Goal: Task Accomplishment & Management: Use online tool/utility

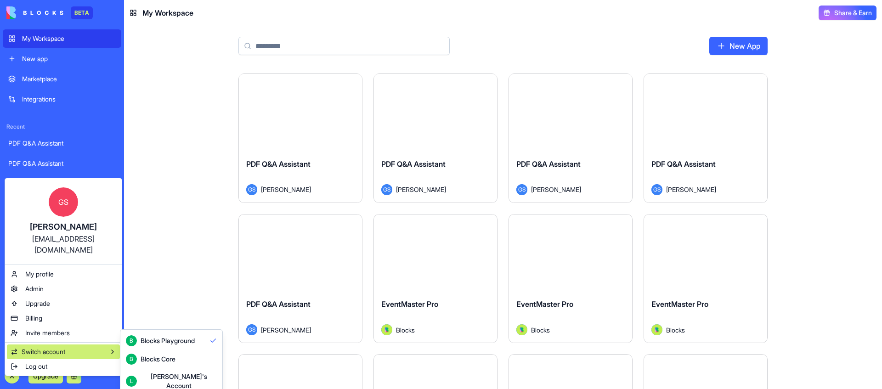
click at [84, 344] on div "Switch account" at bounding box center [63, 351] width 113 height 15
click at [163, 374] on div "[PERSON_NAME]'s Account" at bounding box center [179, 381] width 76 height 18
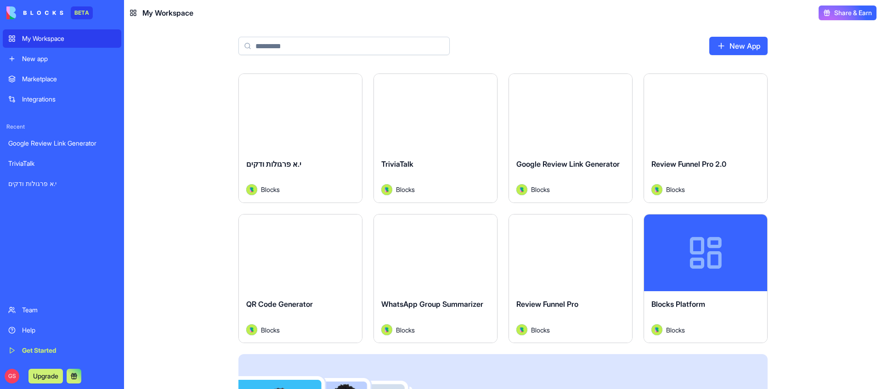
click at [563, 254] on button "Launch" at bounding box center [570, 252] width 69 height 18
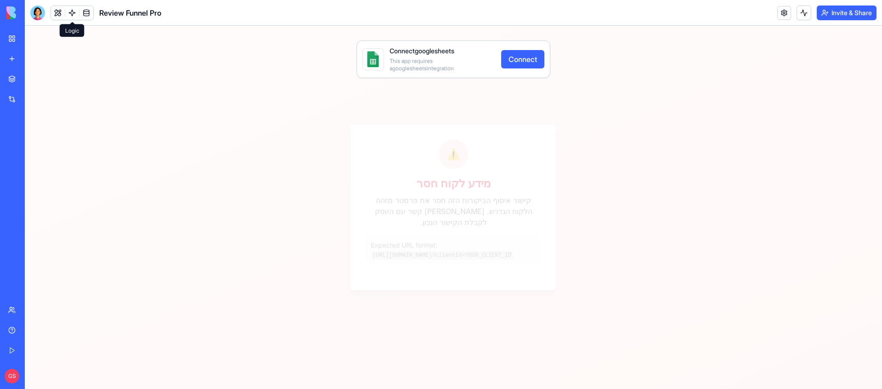
click at [69, 10] on link at bounding box center [72, 13] width 14 height 14
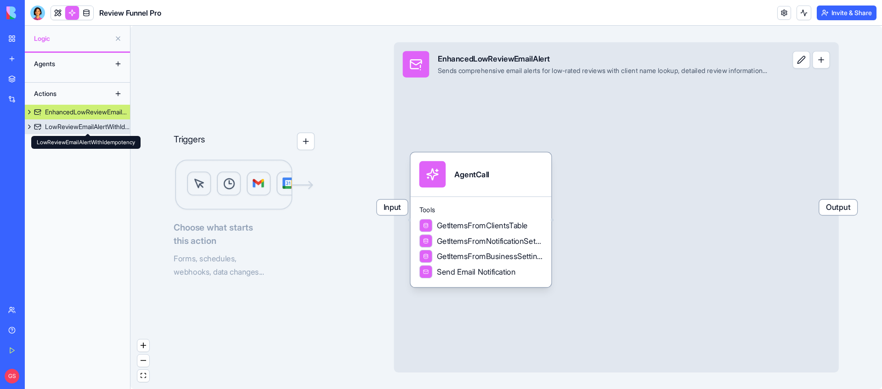
click at [86, 128] on div "LowReviewEmailAlertWithIdempotency" at bounding box center [87, 126] width 85 height 9
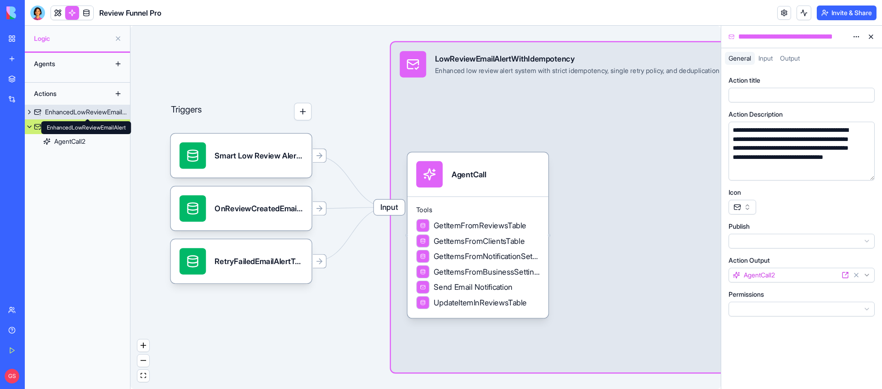
click at [102, 109] on div "EnhancedLowReviewEmailAlert" at bounding box center [87, 111] width 85 height 9
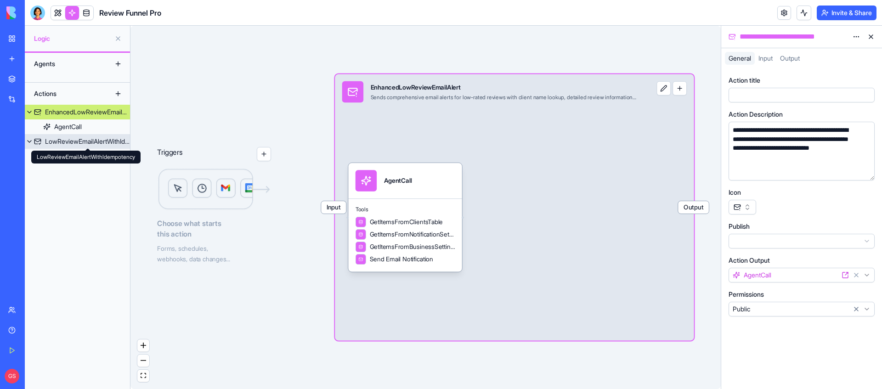
click at [93, 141] on div "LowReviewEmailAlertWithIdempotency" at bounding box center [87, 141] width 85 height 9
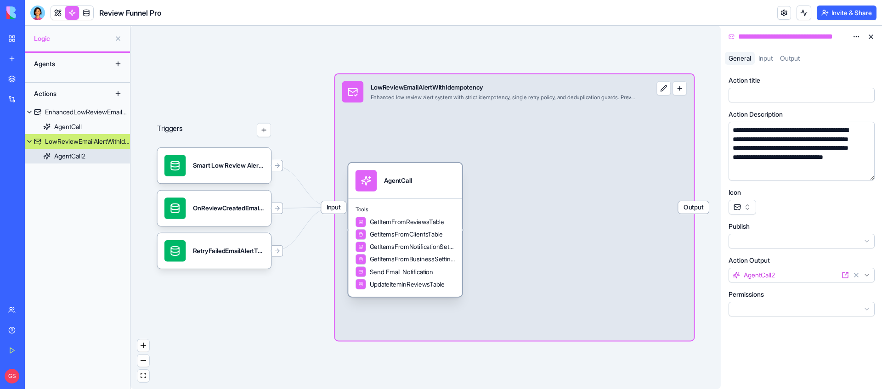
click at [416, 179] on div "AgentCall" at bounding box center [405, 180] width 100 height 21
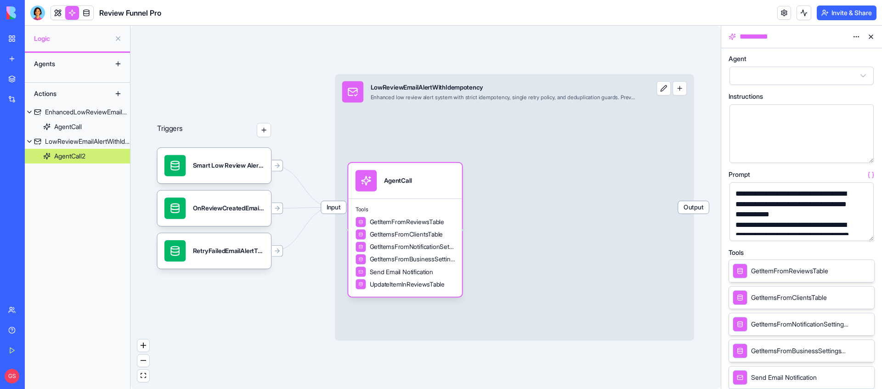
scroll to position [62, 0]
drag, startPoint x: 788, startPoint y: 204, endPoint x: 806, endPoint y: 285, distance: 82.4
click at [788, 205] on div "**********" at bounding box center [794, 203] width 122 height 31
click at [84, 14] on link at bounding box center [86, 13] width 14 height 14
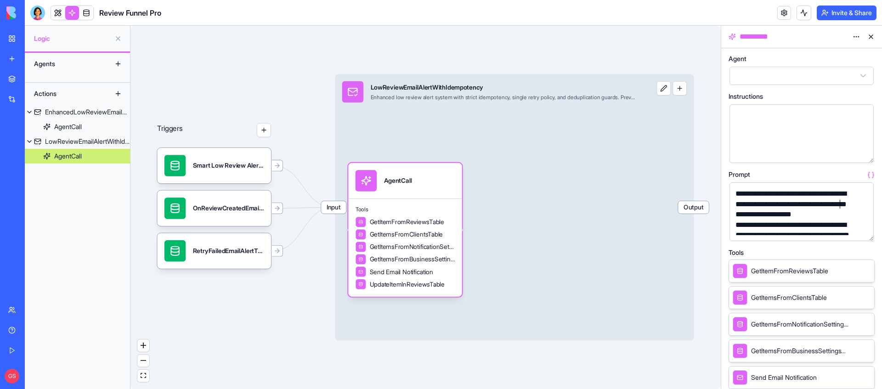
click at [838, 204] on div "**********" at bounding box center [794, 204] width 122 height 31
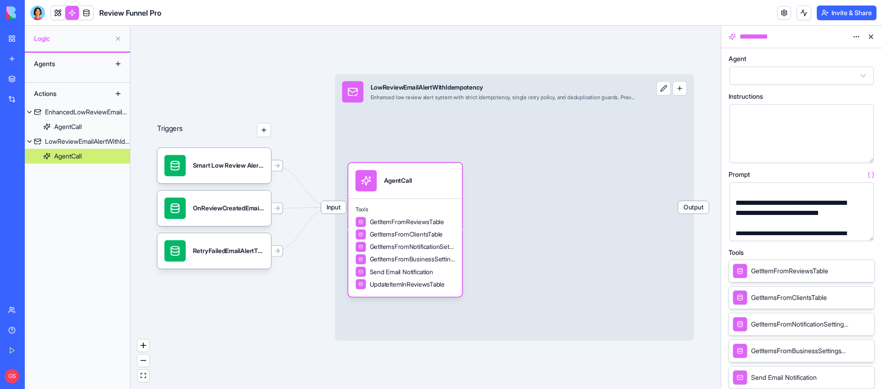
scroll to position [133, 0]
click at [828, 206] on div "**********" at bounding box center [794, 215] width 122 height 31
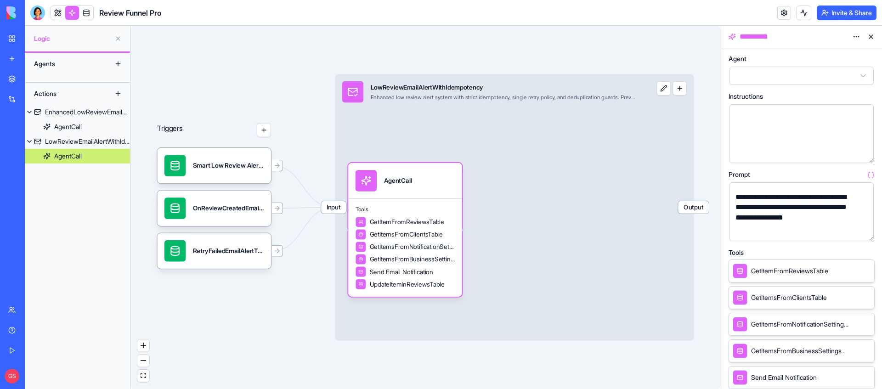
scroll to position [218, 0]
click at [846, 202] on div "**********" at bounding box center [794, 217] width 122 height 41
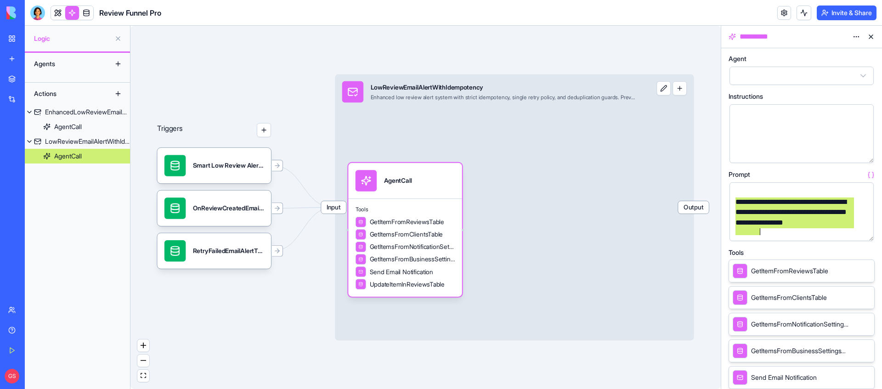
scroll to position [222, 0]
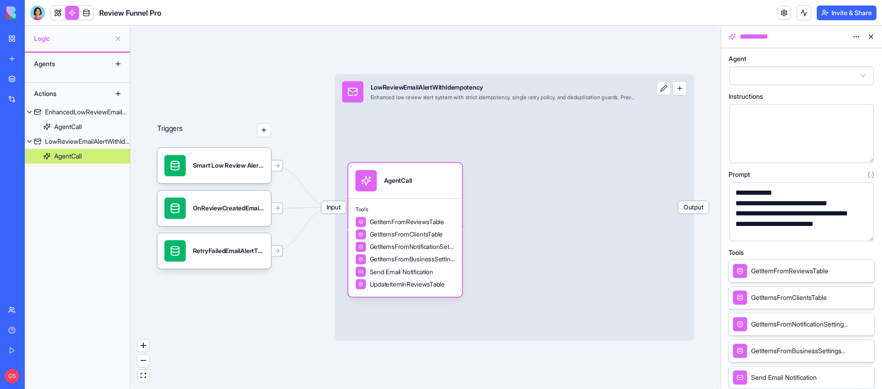
click at [805, 191] on div "**********" at bounding box center [794, 389] width 122 height 998
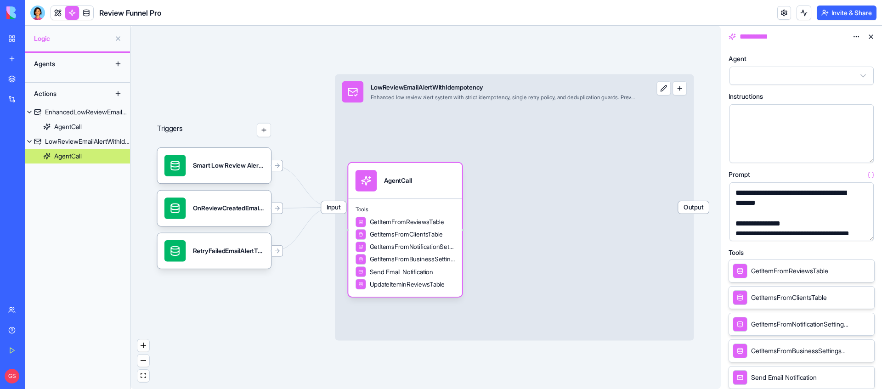
scroll to position [382, 0]
click at [821, 203] on div "**********" at bounding box center [794, 197] width 122 height 21
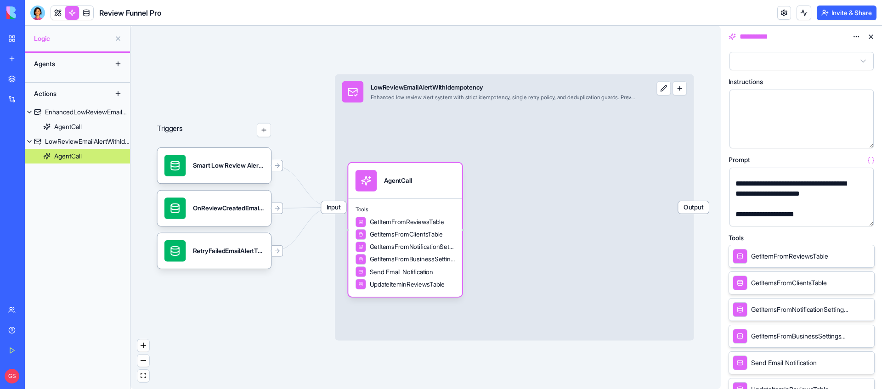
scroll to position [500, 0]
click at [851, 202] on div "**********" at bounding box center [794, 198] width 122 height 21
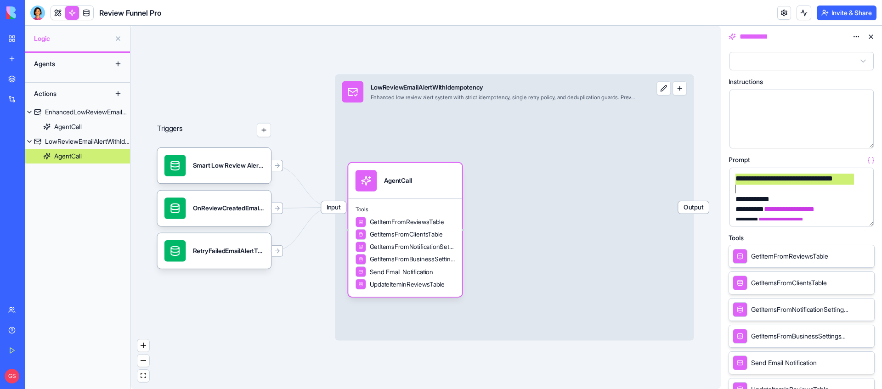
click at [768, 187] on div at bounding box center [794, 189] width 122 height 10
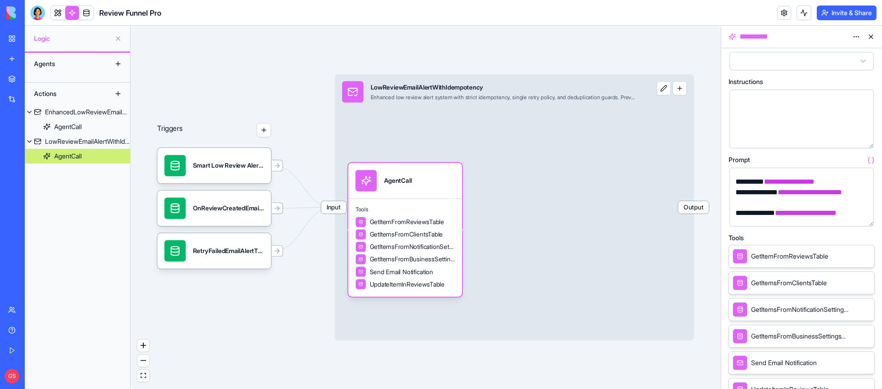
scroll to position [766, 0]
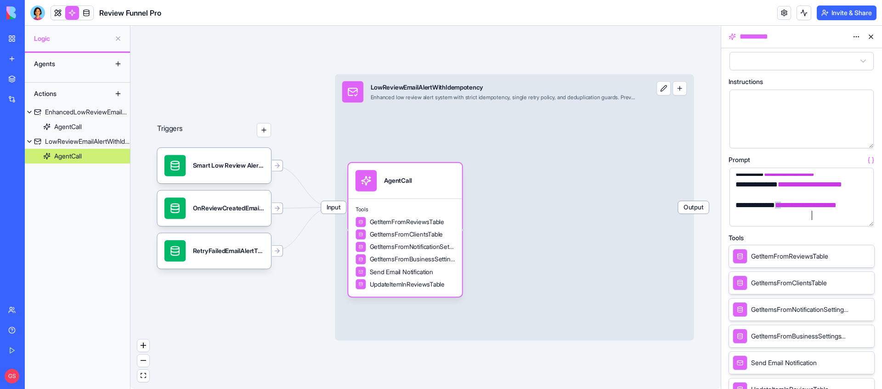
click at [837, 215] on div "**********" at bounding box center [794, 210] width 122 height 21
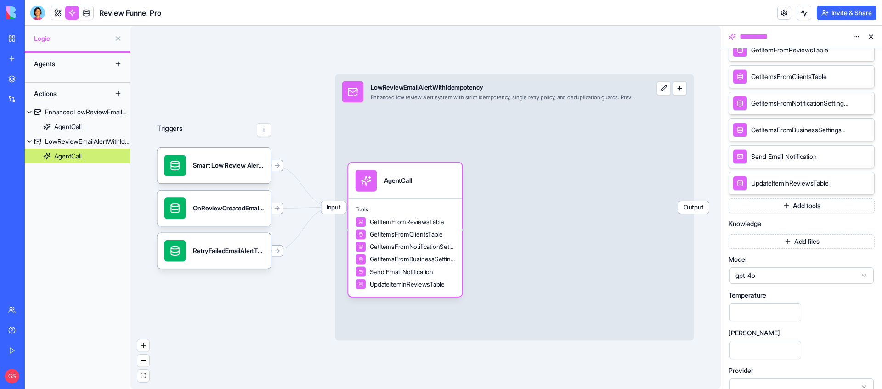
scroll to position [235, 0]
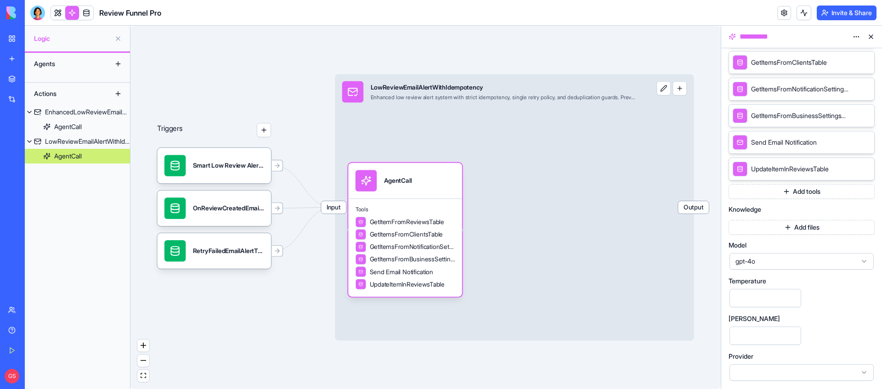
click at [857, 263] on div "gpt-4o" at bounding box center [801, 261] width 144 height 17
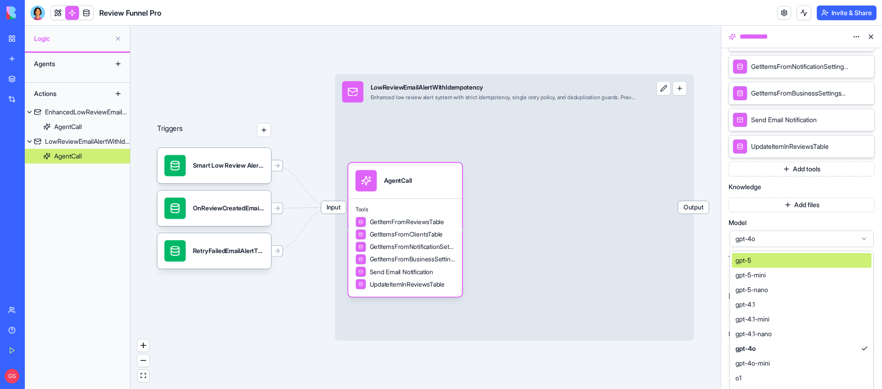
click at [775, 259] on div "gpt-5" at bounding box center [802, 260] width 140 height 15
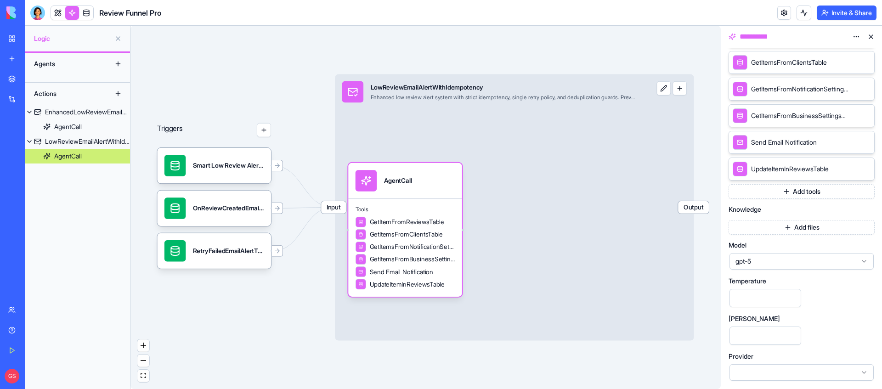
scroll to position [235, 0]
click at [334, 203] on span "Input" at bounding box center [333, 207] width 25 height 12
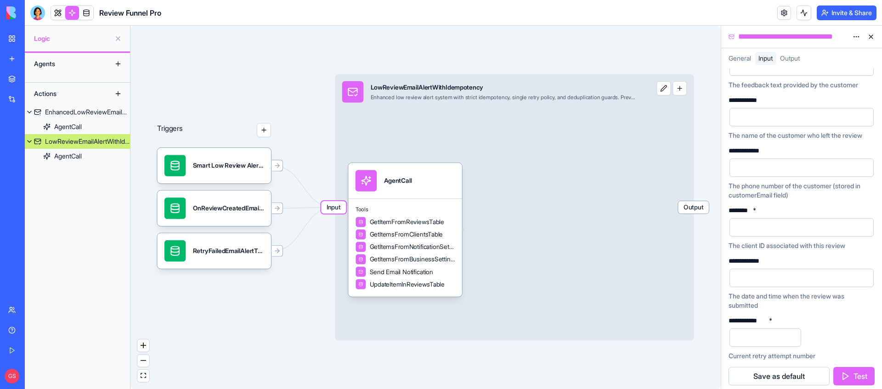
scroll to position [161, 0]
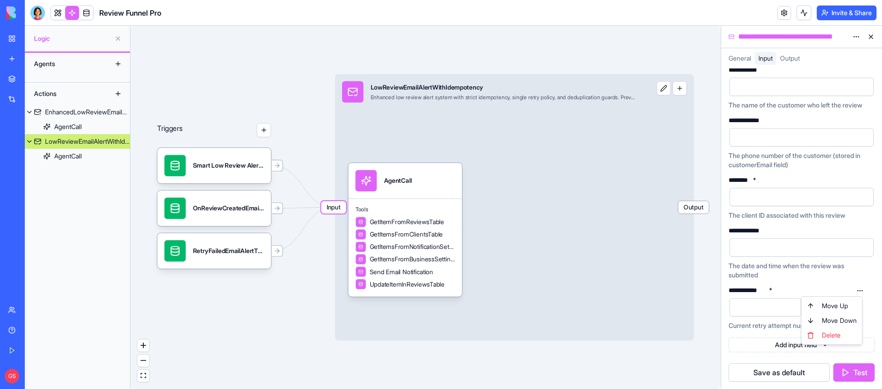
click at [858, 289] on html "**********" at bounding box center [441, 194] width 882 height 389
click at [830, 331] on div "Delete" at bounding box center [831, 335] width 57 height 15
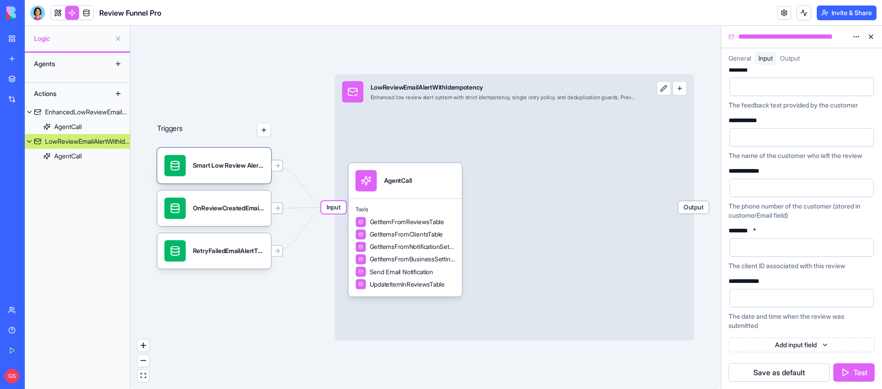
click at [231, 174] on div "Smart Low Review Alert SystemTrigger" at bounding box center [228, 165] width 71 height 21
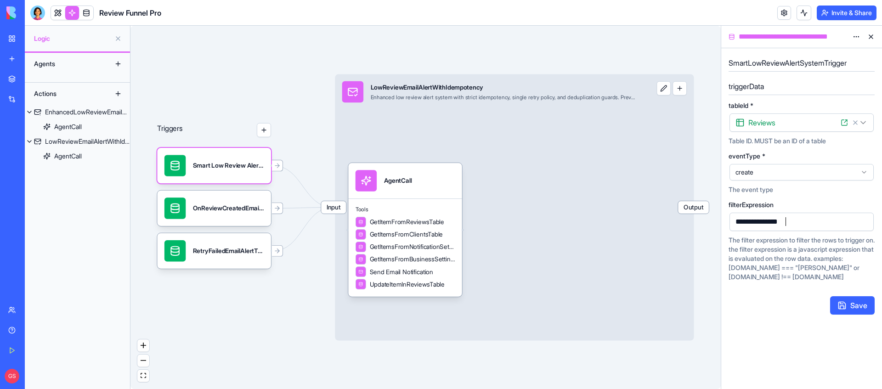
click at [807, 221] on div "**********" at bounding box center [794, 222] width 122 height 14
click at [228, 212] on div "OnReviewCreatedEmailAlertTrigger" at bounding box center [228, 208] width 71 height 9
click at [857, 36] on html "**********" at bounding box center [441, 194] width 882 height 389
click at [829, 69] on span "Delete" at bounding box center [831, 70] width 19 height 9
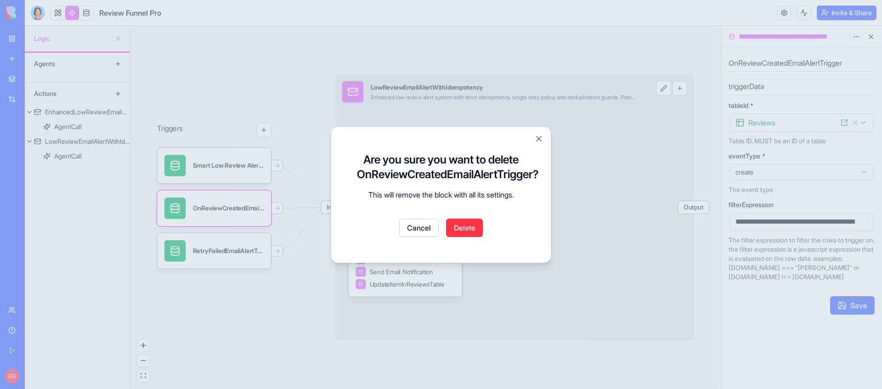
click at [473, 224] on button "Delete" at bounding box center [464, 228] width 37 height 18
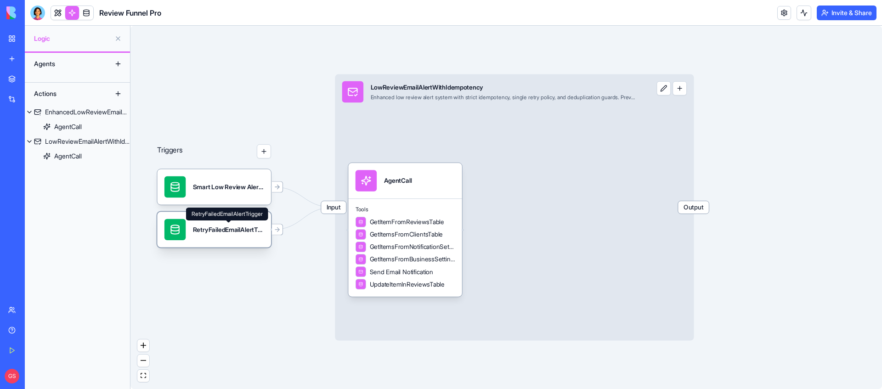
click at [220, 232] on div "RetryFailedEmailAlertTrigger" at bounding box center [228, 229] width 71 height 9
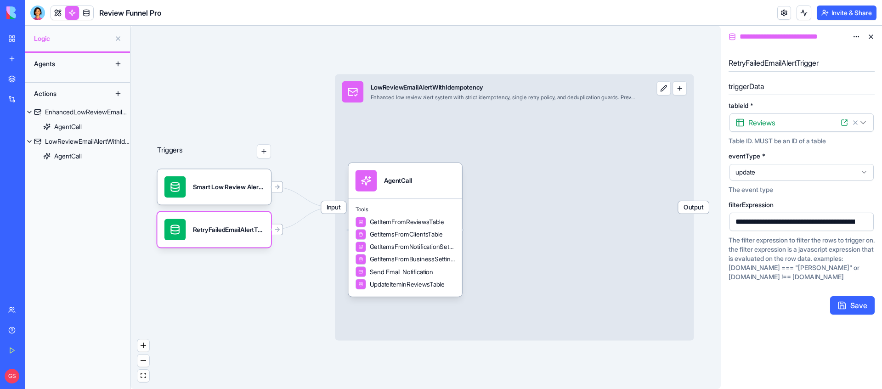
click at [853, 37] on html "**********" at bounding box center [441, 194] width 882 height 389
click at [833, 67] on span "Delete" at bounding box center [831, 70] width 19 height 9
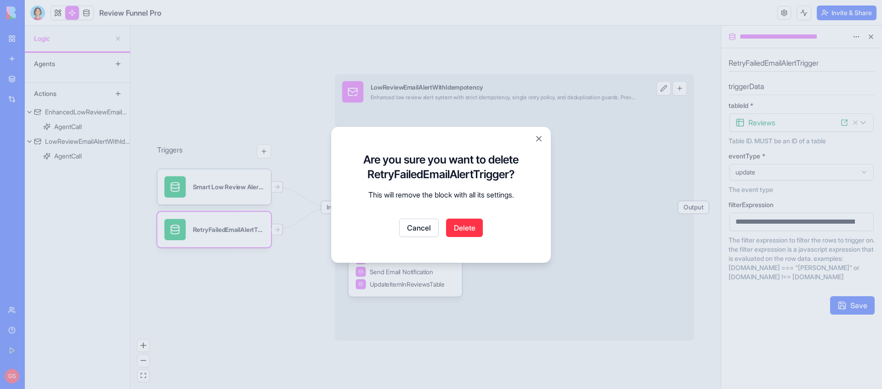
click at [464, 228] on button "Delete" at bounding box center [464, 228] width 37 height 18
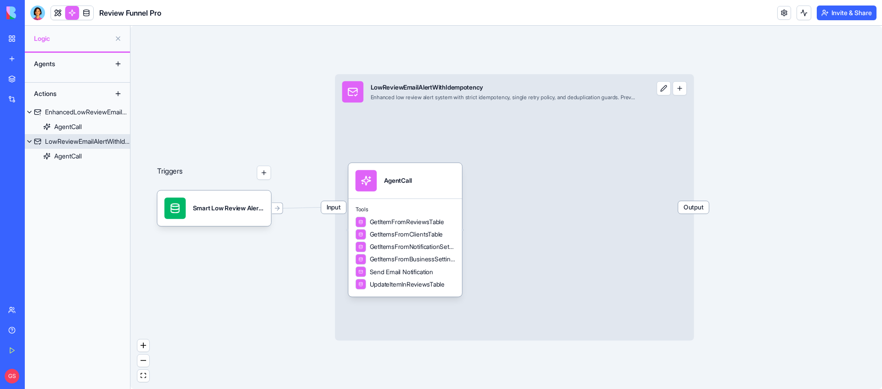
click at [528, 141] on div "Input LowReviewEmailAlertWithIdempotency Enhanced low review alert system with …" at bounding box center [514, 207] width 359 height 266
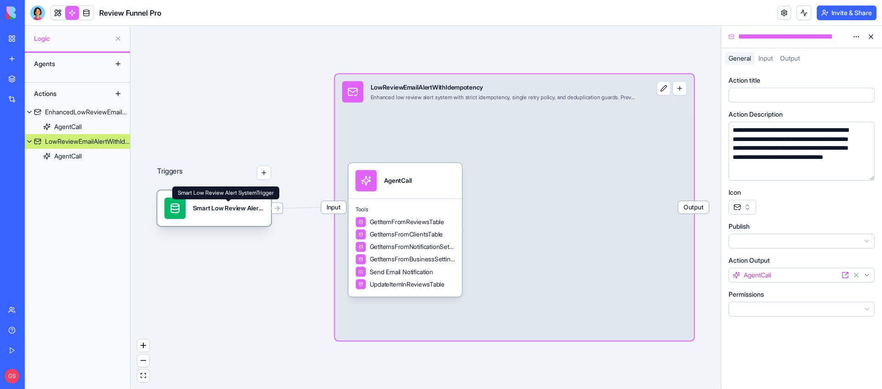
click at [215, 212] on div "Smart Low Review Alert SystemTrigger" at bounding box center [228, 207] width 71 height 21
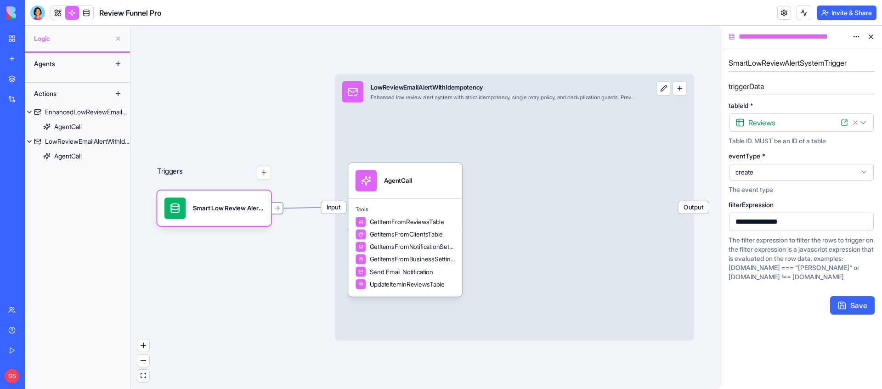
click at [279, 209] on icon at bounding box center [277, 208] width 7 height 7
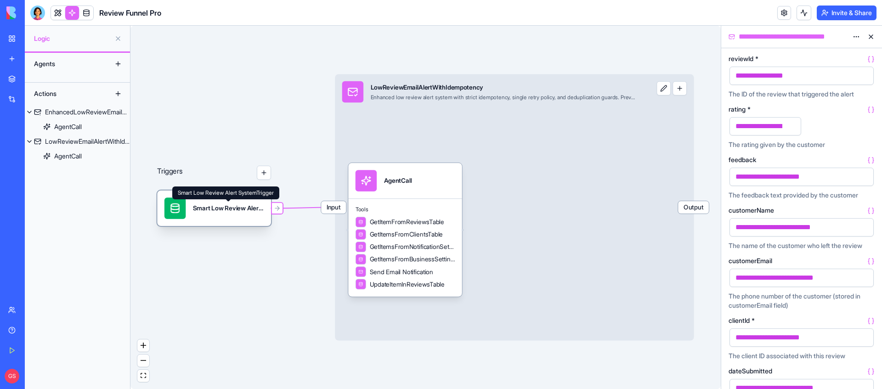
click at [214, 210] on div "Smart Low Review Alert SystemTrigger" at bounding box center [228, 208] width 71 height 9
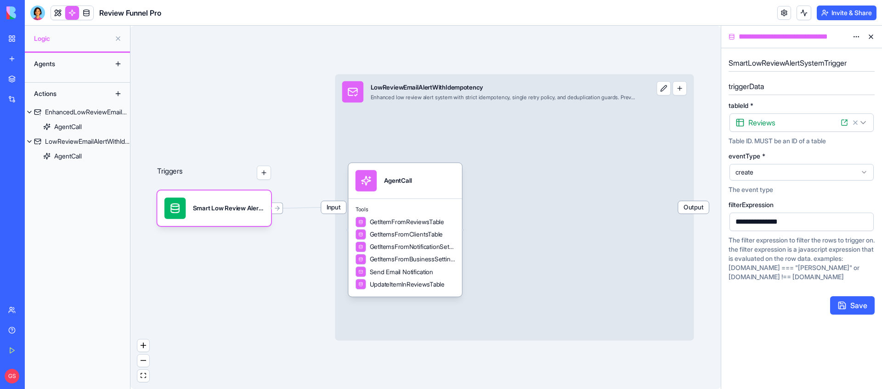
click at [809, 219] on div "**********" at bounding box center [794, 222] width 122 height 14
click at [849, 302] on button "Save" at bounding box center [852, 305] width 45 height 18
click at [278, 207] on icon at bounding box center [278, 208] width 2 height 4
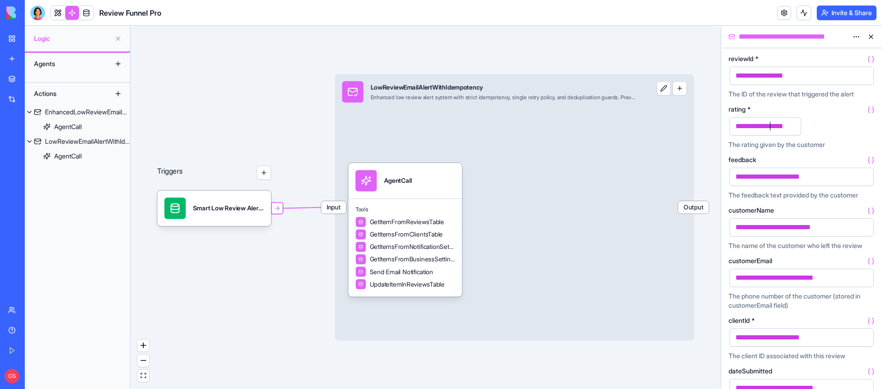
click at [770, 124] on span "**********" at bounding box center [764, 126] width 59 height 7
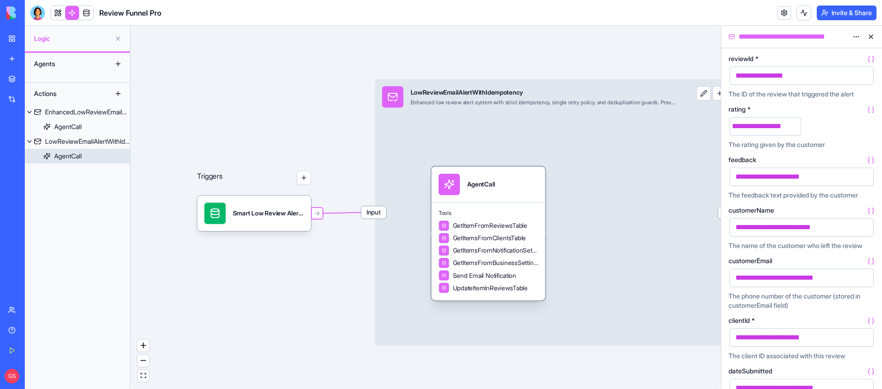
drag, startPoint x: 475, startPoint y: 192, endPoint x: 518, endPoint y: 190, distance: 42.7
click at [518, 190] on div "AgentCall" at bounding box center [489, 184] width 100 height 21
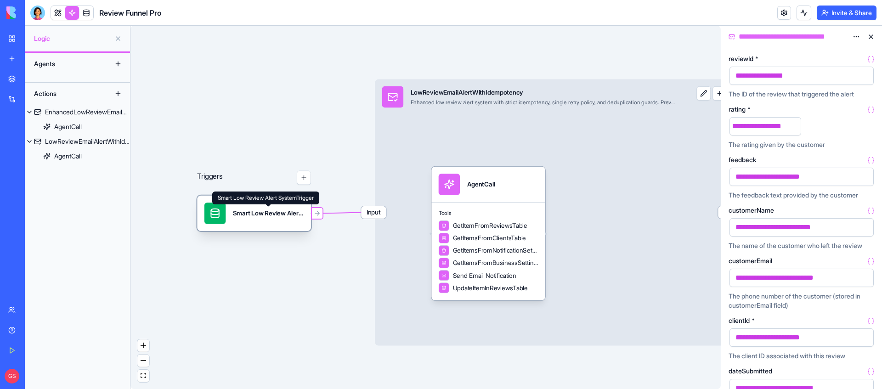
click at [245, 214] on div "Smart Low Review Alert SystemTrigger" at bounding box center [268, 213] width 71 height 9
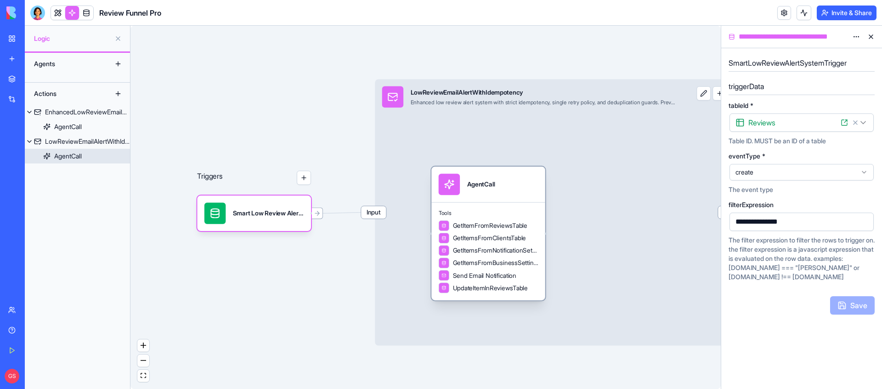
click at [506, 189] on div "AgentCall" at bounding box center [489, 184] width 100 height 21
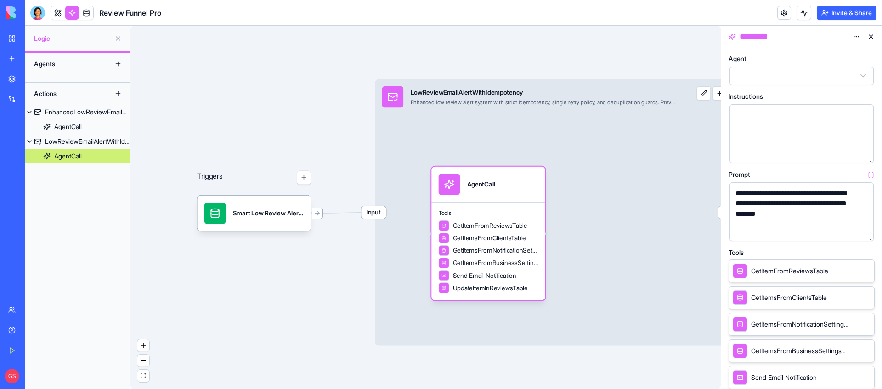
click at [867, 73] on html "BETA My Workspace New app Marketplace Integrations Recent Google Review Link Ge…" at bounding box center [441, 194] width 882 height 389
click at [788, 226] on div "**********" at bounding box center [794, 208] width 122 height 41
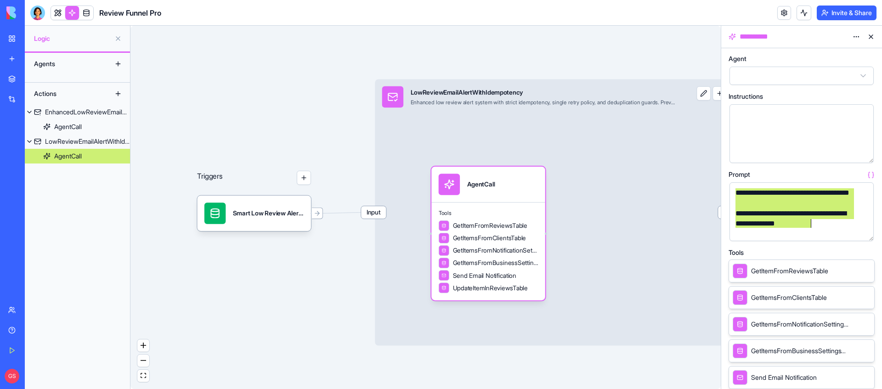
click at [834, 226] on div "**********" at bounding box center [794, 219] width 122 height 21
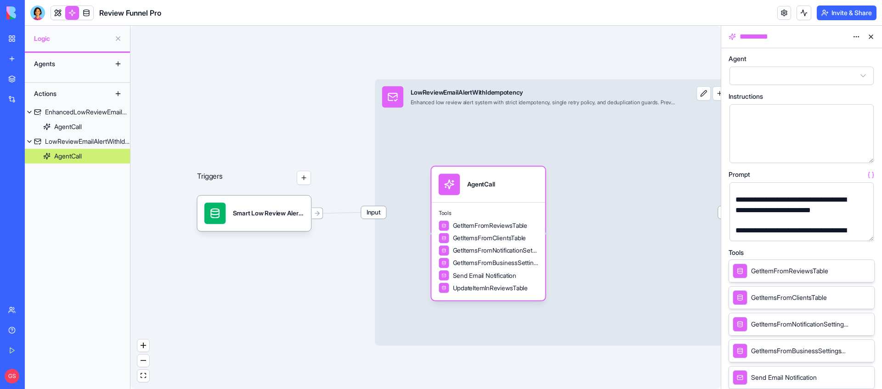
scroll to position [118, 0]
click at [782, 197] on div at bounding box center [794, 199] width 122 height 10
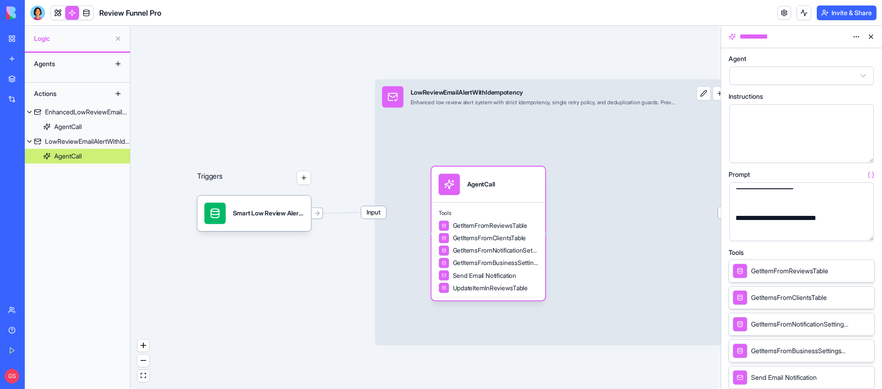
scroll to position [45, 0]
click at [746, 210] on div at bounding box center [794, 209] width 122 height 10
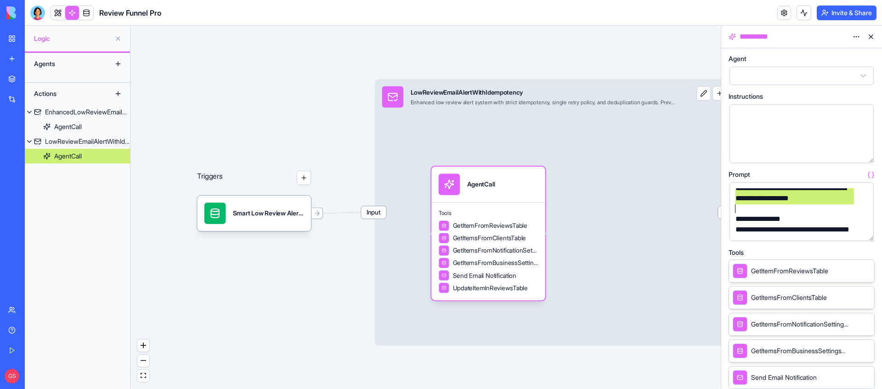
click at [841, 205] on div at bounding box center [794, 209] width 122 height 10
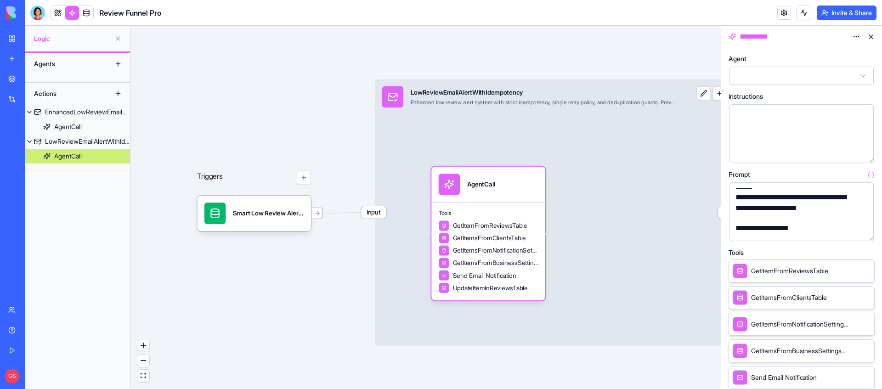
scroll to position [134, 0]
click at [852, 211] on div at bounding box center [794, 214] width 122 height 10
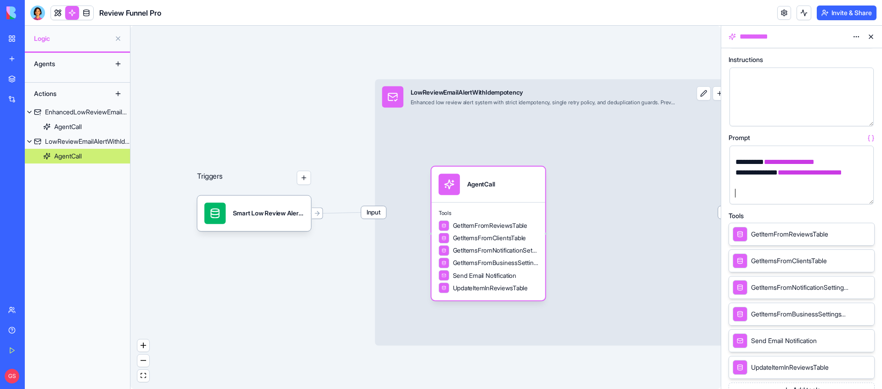
scroll to position [0, 0]
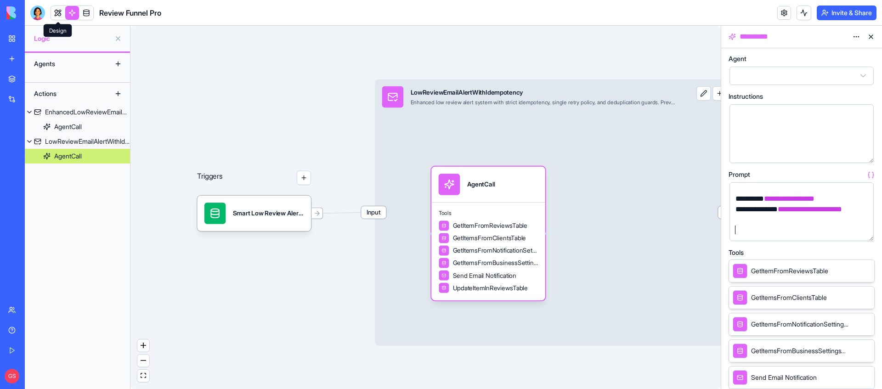
click at [56, 11] on link at bounding box center [58, 13] width 14 height 14
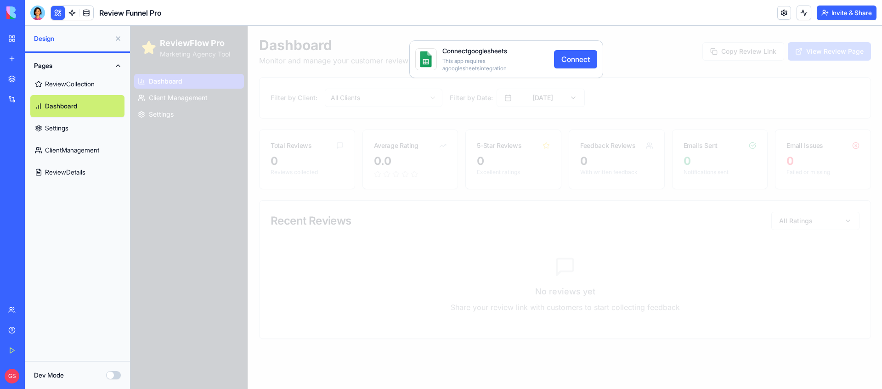
click at [82, 130] on link "Settings" at bounding box center [77, 128] width 94 height 22
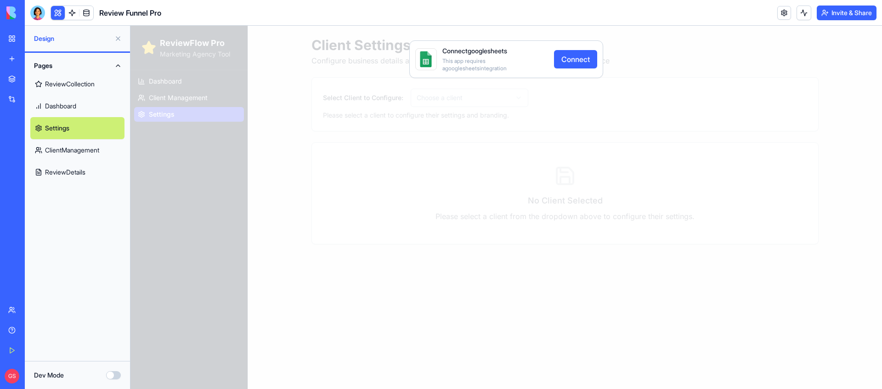
click at [86, 150] on link "ClientManagement" at bounding box center [77, 150] width 94 height 22
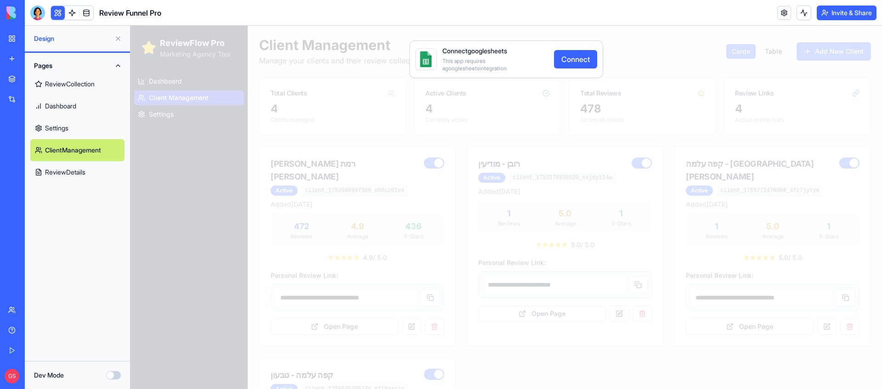
click at [76, 176] on link "ReviewDetails" at bounding box center [77, 172] width 94 height 22
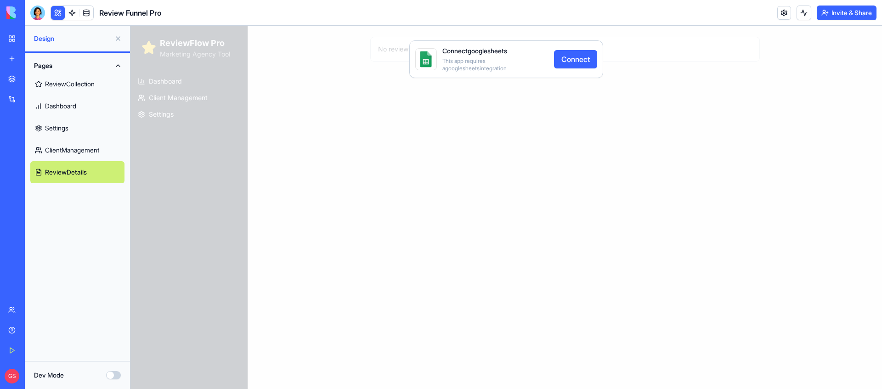
click at [88, 153] on link "ClientManagement" at bounding box center [77, 150] width 94 height 22
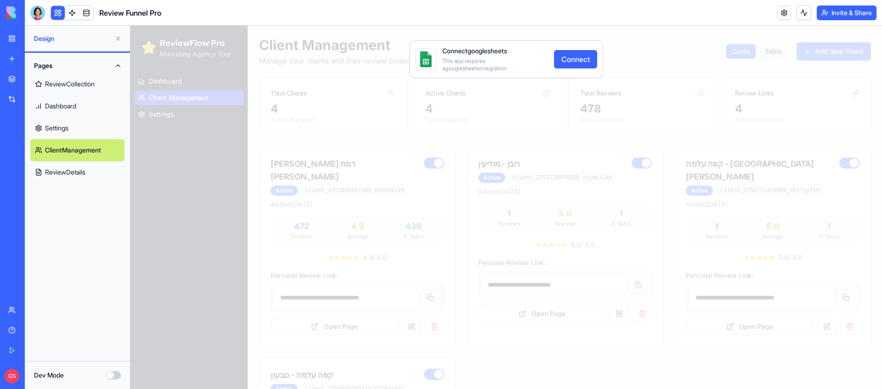
click at [167, 82] on div "Connect googlesheets This app requires a googlesheets integration Connect" at bounding box center [505, 207] width 751 height 363
click at [65, 165] on link "ReviewDetails" at bounding box center [77, 172] width 94 height 22
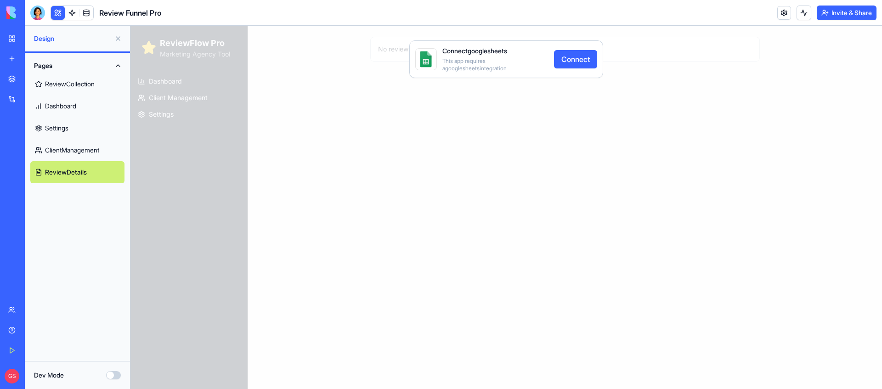
click at [68, 141] on link "ClientManagement" at bounding box center [77, 150] width 94 height 22
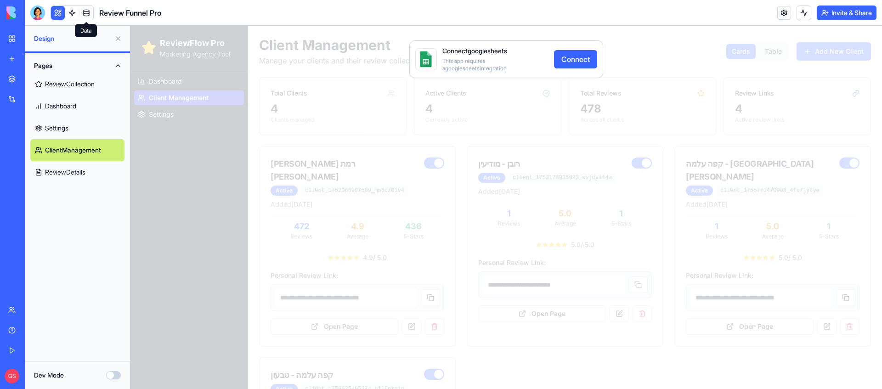
click at [83, 10] on link at bounding box center [86, 13] width 14 height 14
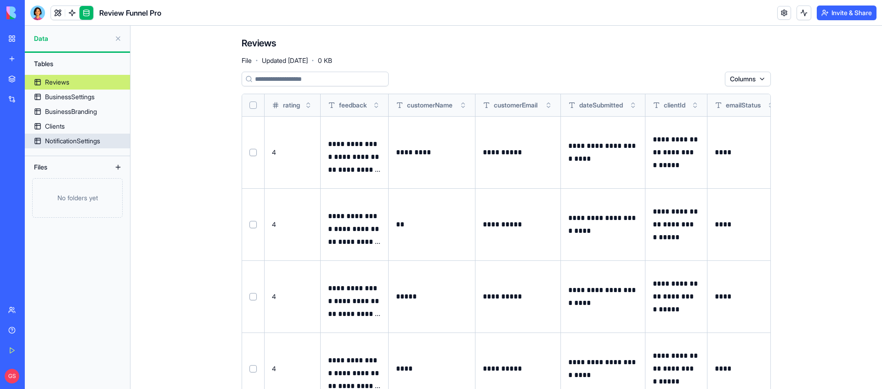
click at [76, 143] on div "NotificationSettings" at bounding box center [72, 140] width 55 height 9
click at [59, 11] on link at bounding box center [58, 13] width 14 height 14
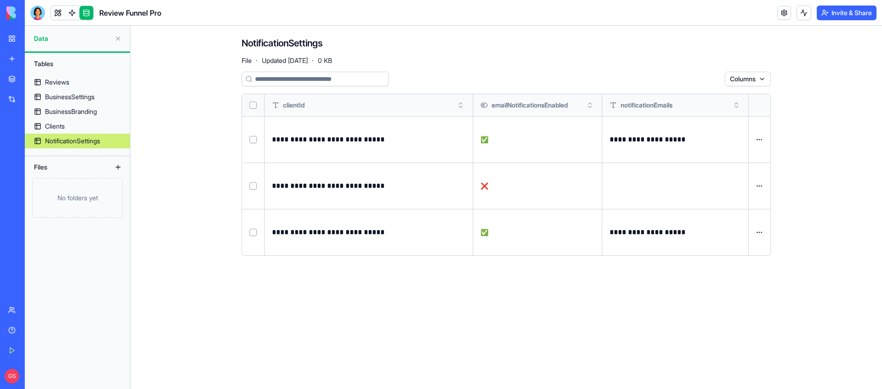
click at [67, 7] on link at bounding box center [72, 13] width 14 height 14
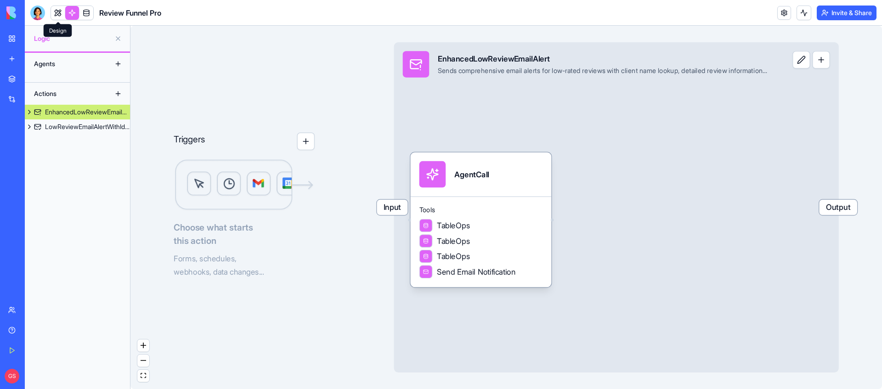
click at [58, 12] on link at bounding box center [58, 13] width 14 height 14
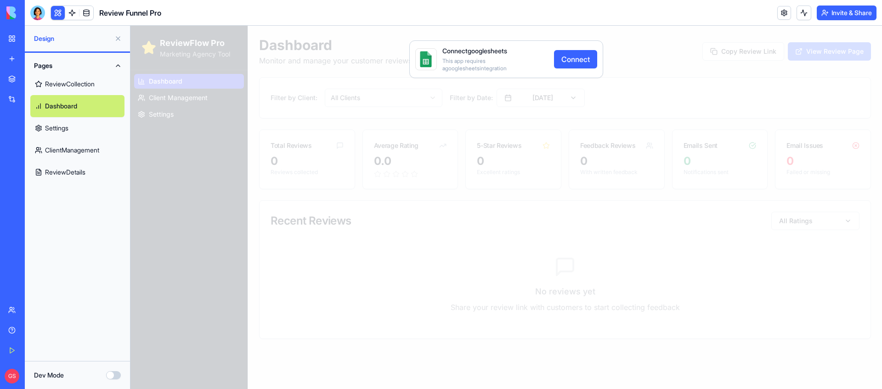
click at [59, 132] on link "Settings" at bounding box center [77, 128] width 94 height 22
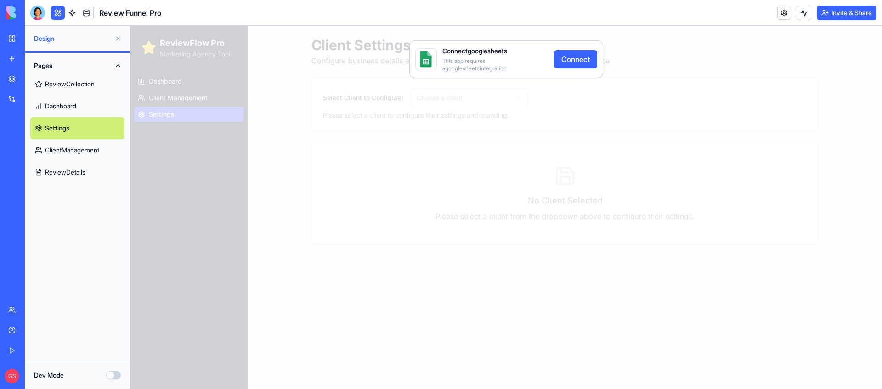
click at [73, 150] on link "ClientManagement" at bounding box center [77, 150] width 94 height 22
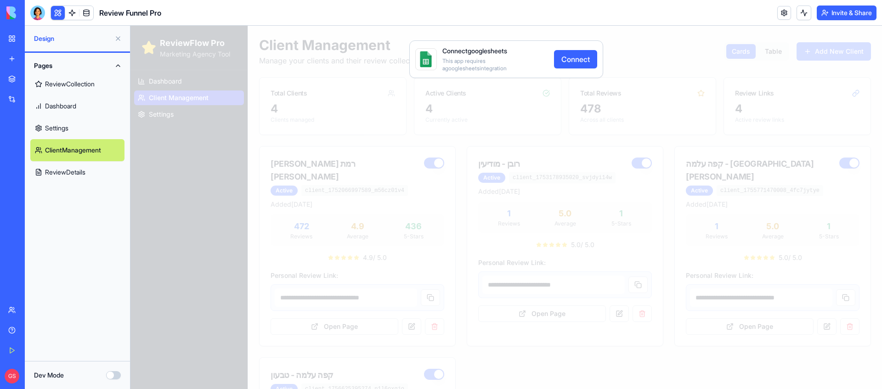
click at [69, 124] on link "Settings" at bounding box center [77, 128] width 94 height 22
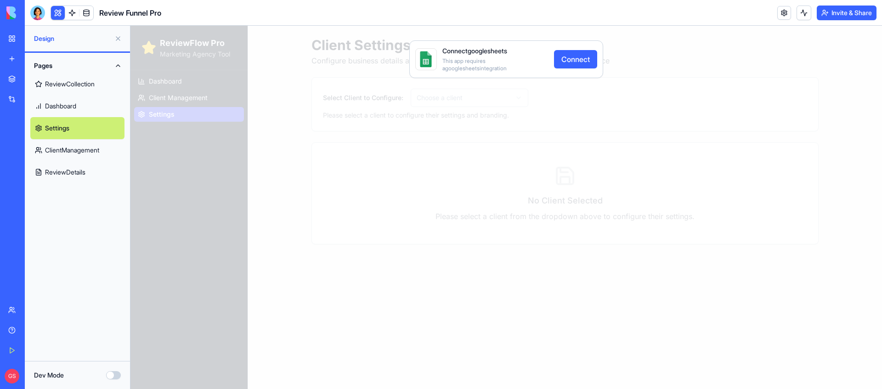
click at [65, 107] on link "Dashboard" at bounding box center [77, 106] width 94 height 22
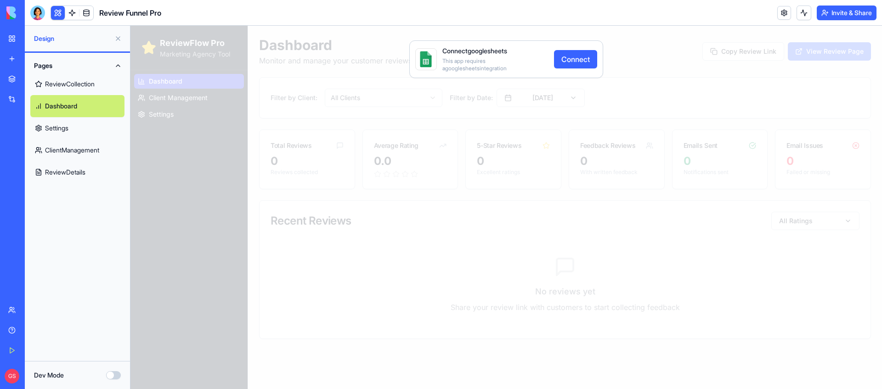
click at [90, 82] on link "ReviewCollection" at bounding box center [77, 84] width 94 height 22
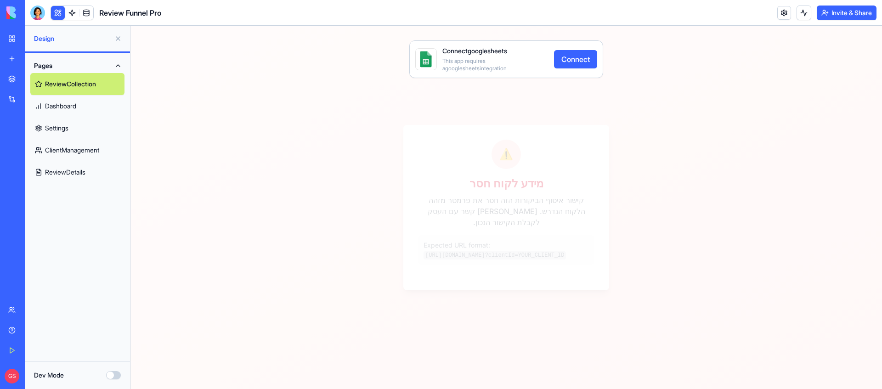
click at [58, 150] on link "ClientManagement" at bounding box center [77, 150] width 94 height 22
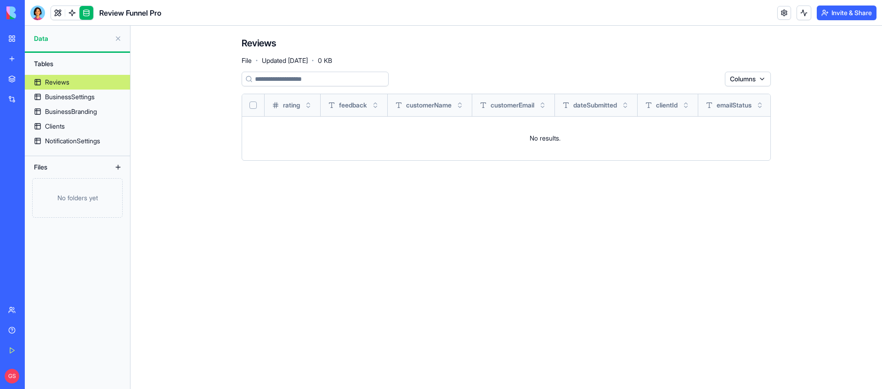
click at [68, 127] on link "Clients" at bounding box center [77, 126] width 105 height 15
click at [49, 126] on div "Clients" at bounding box center [55, 126] width 20 height 9
click at [60, 97] on div "BusinessSettings" at bounding box center [70, 96] width 50 height 9
click at [391, 33] on div "Reviews File · Updated Aug 21, 2025 · 0 KB Columns rating feedback customerName…" at bounding box center [506, 102] width 588 height 153
click at [61, 122] on div "Clients" at bounding box center [55, 126] width 20 height 9
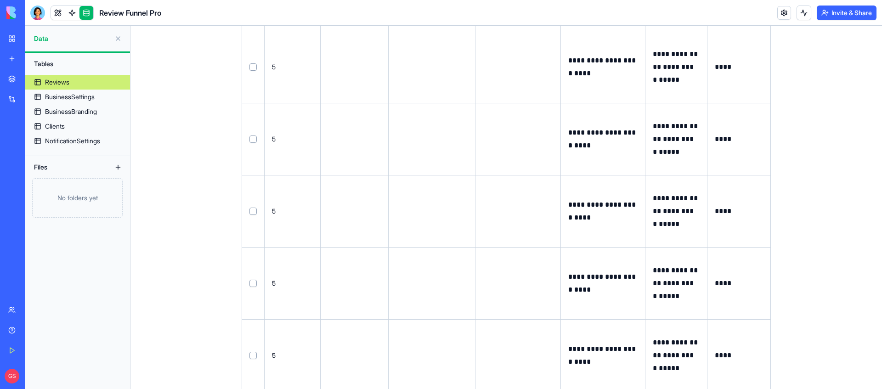
scroll to position [707, 0]
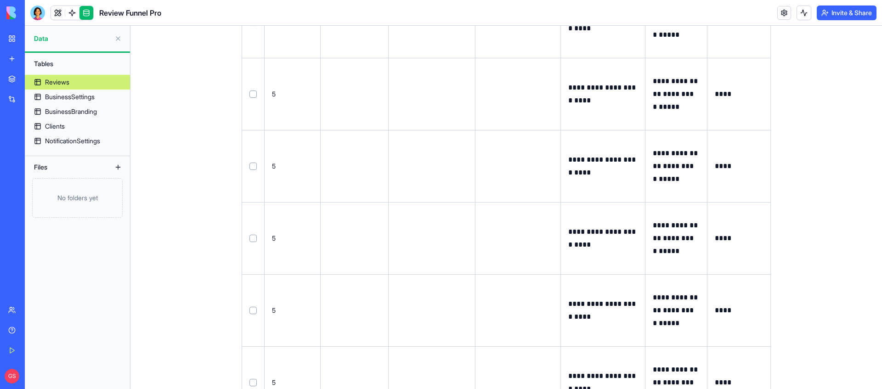
click at [49, 121] on link "Clients" at bounding box center [77, 126] width 105 height 15
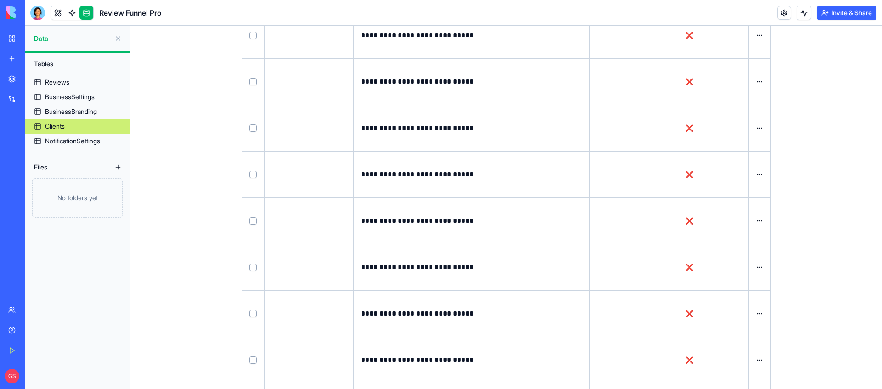
scroll to position [0, 0]
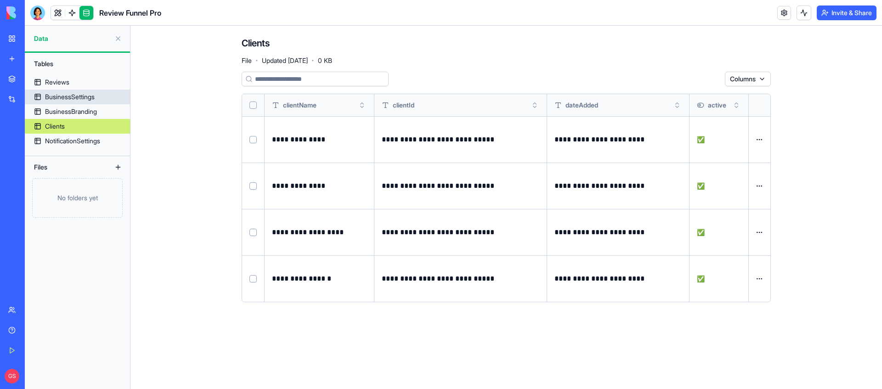
click at [60, 98] on div "BusinessSettings" at bounding box center [70, 96] width 50 height 9
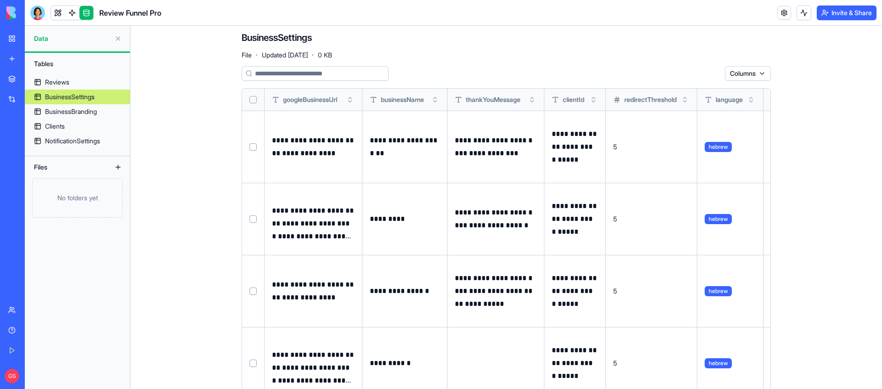
scroll to position [6, 0]
click at [641, 100] on span "redirectThreshold" at bounding box center [650, 99] width 52 height 9
copy span "redirectThreshold"
click at [79, 136] on div "NotificationSettings" at bounding box center [72, 140] width 55 height 9
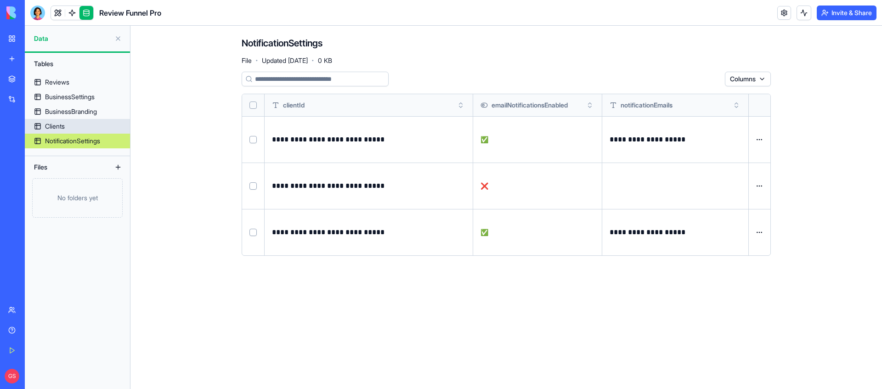
click at [58, 123] on div "Clients" at bounding box center [55, 126] width 20 height 9
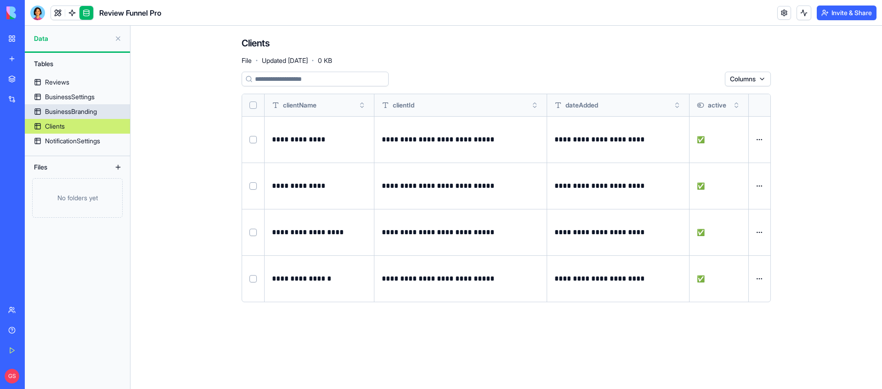
click at [77, 108] on div "BusinessBranding" at bounding box center [71, 111] width 52 height 9
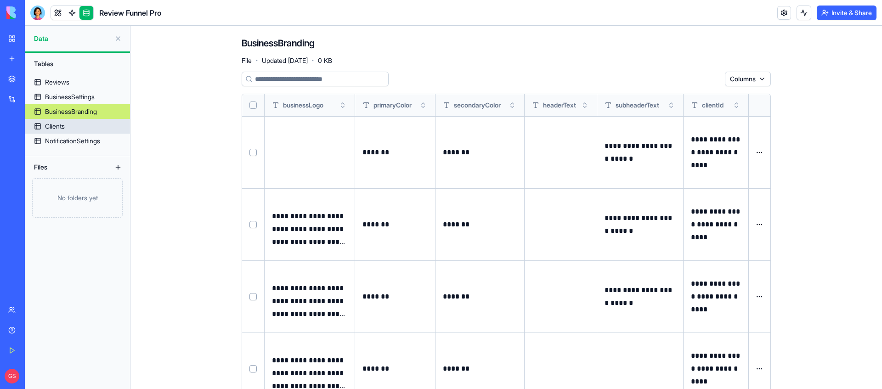
click at [74, 128] on link "Clients" at bounding box center [77, 126] width 105 height 15
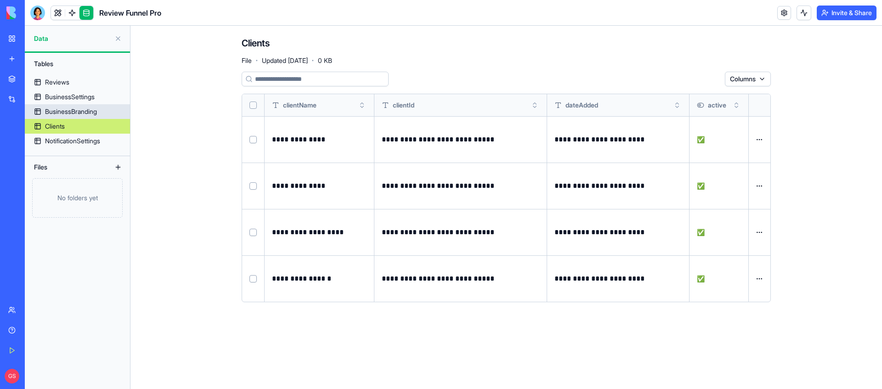
click at [82, 110] on div "BusinessBranding" at bounding box center [71, 111] width 52 height 9
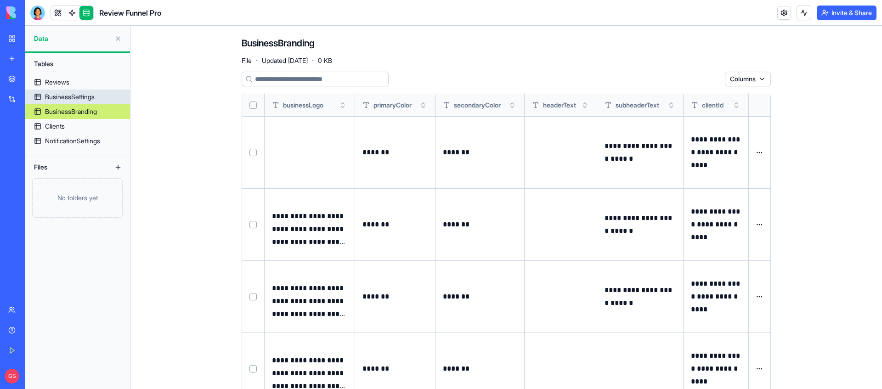
click at [62, 95] on div "BusinessSettings" at bounding box center [70, 96] width 50 height 9
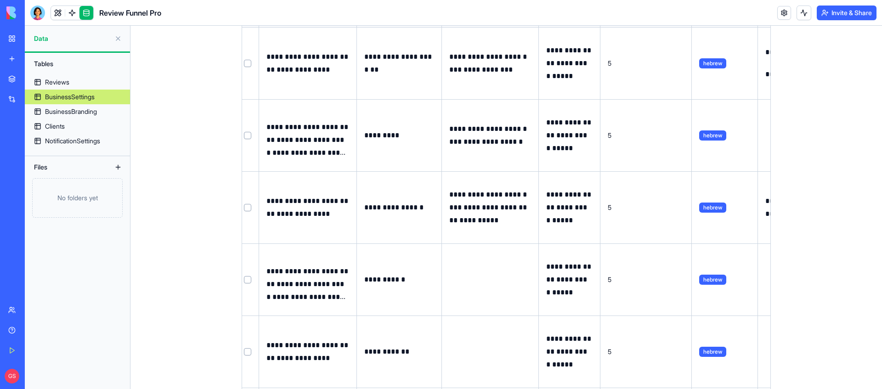
scroll to position [57, 0]
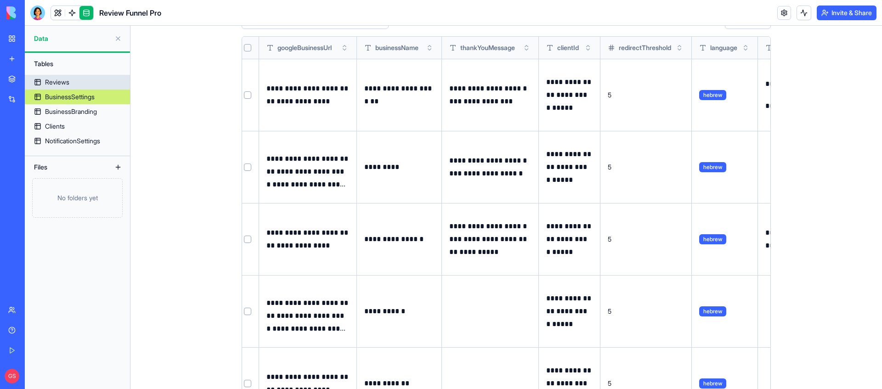
click at [85, 78] on link "Reviews" at bounding box center [77, 82] width 105 height 15
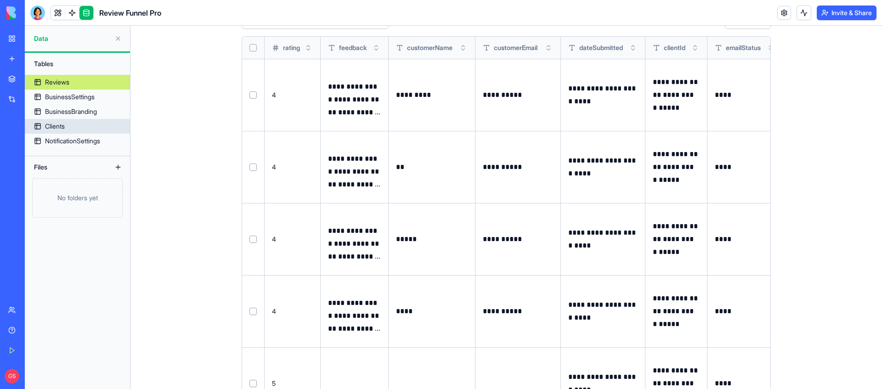
click at [60, 124] on div "Clients" at bounding box center [55, 126] width 20 height 9
click at [71, 125] on link "Clients" at bounding box center [77, 126] width 105 height 15
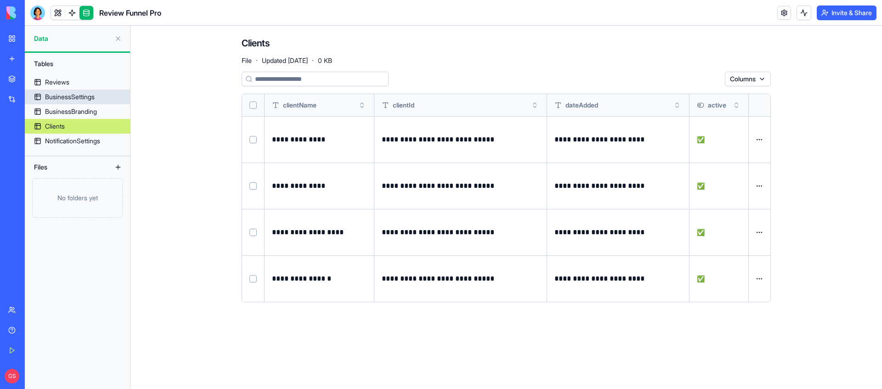
click at [91, 95] on div "BusinessSettings" at bounding box center [70, 96] width 50 height 9
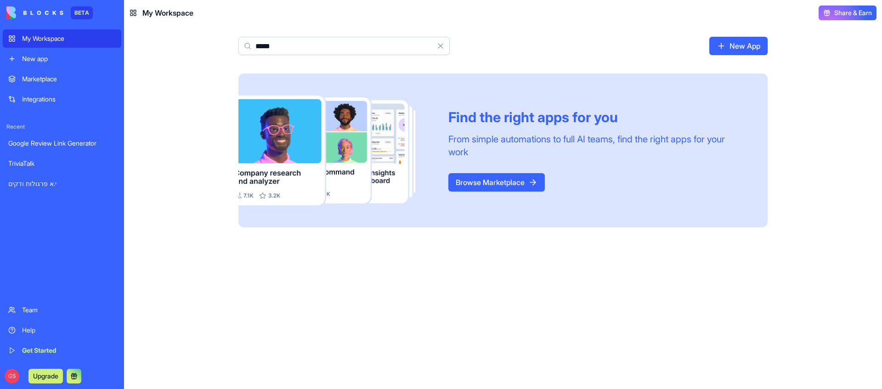
type input "*****"
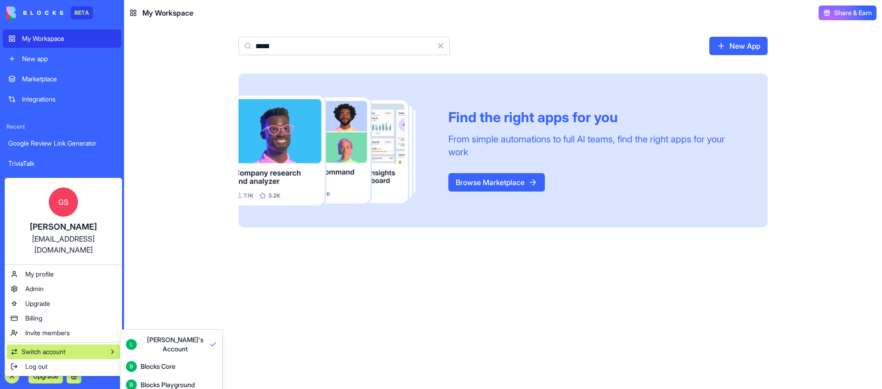
click at [177, 361] on div "B Blocks Core" at bounding box center [171, 366] width 91 height 11
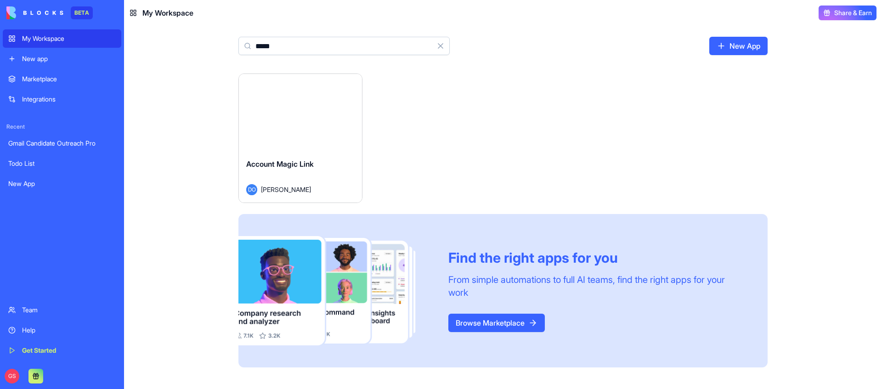
type input "*****"
click at [293, 104] on button "Launch" at bounding box center [300, 112] width 69 height 18
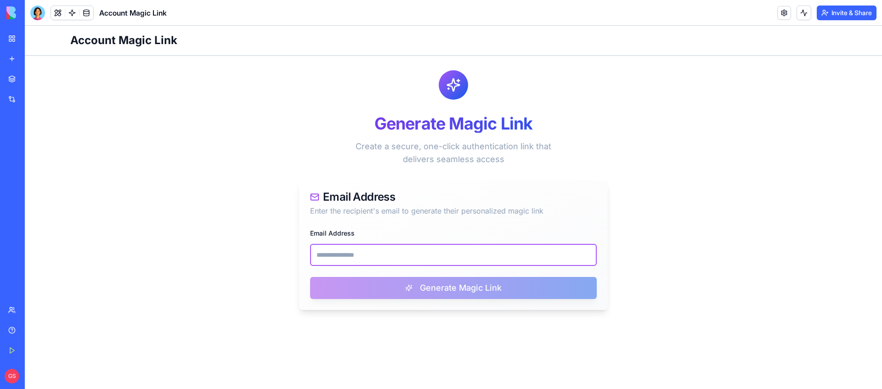
click at [377, 262] on input "Email Address" at bounding box center [453, 255] width 287 height 22
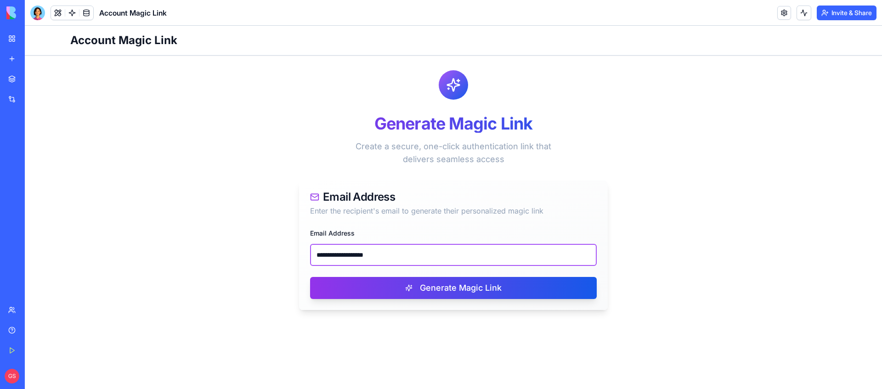
type input "**********"
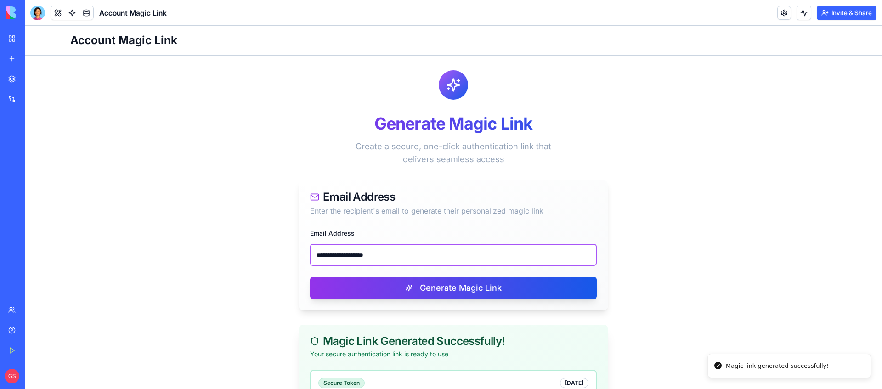
scroll to position [114, 0]
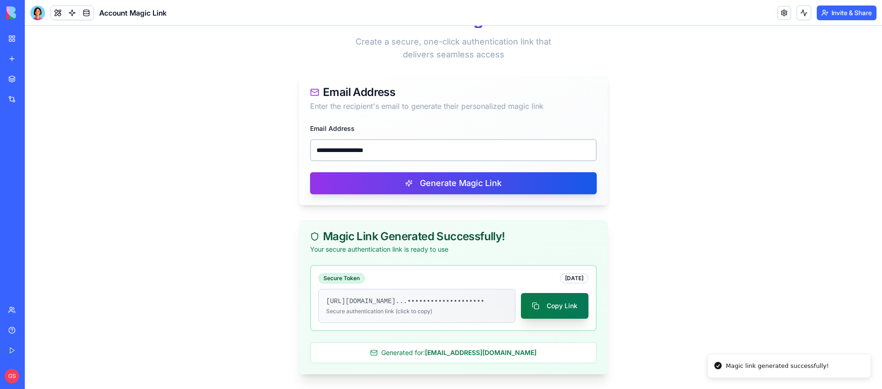
click at [562, 305] on button "Copy Link" at bounding box center [555, 306] width 68 height 26
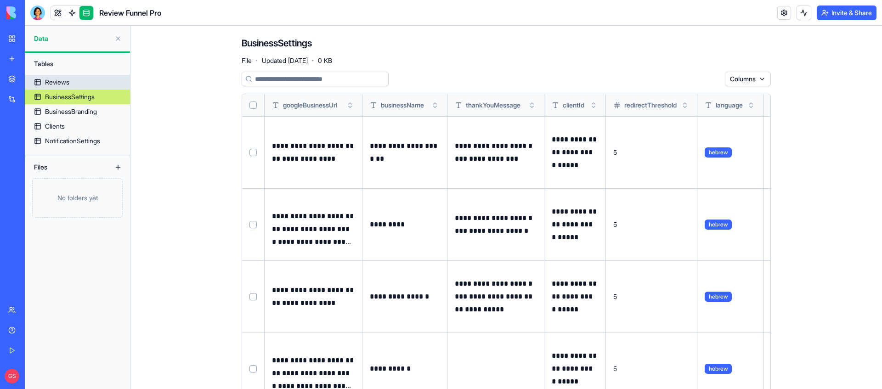
click at [80, 82] on link "Reviews" at bounding box center [77, 82] width 105 height 15
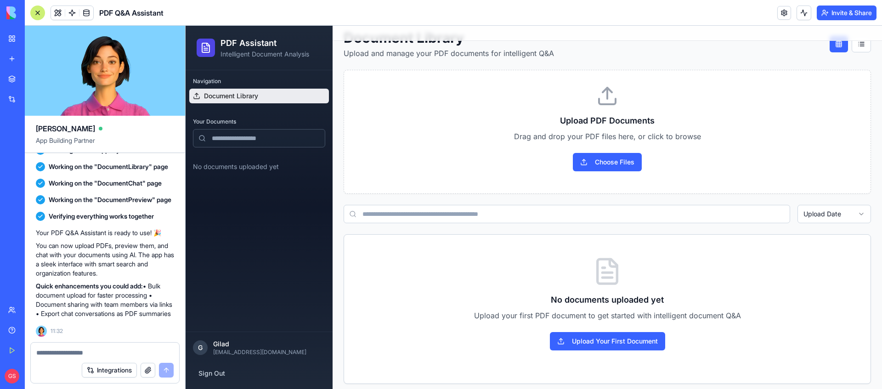
scroll to position [28, 0]
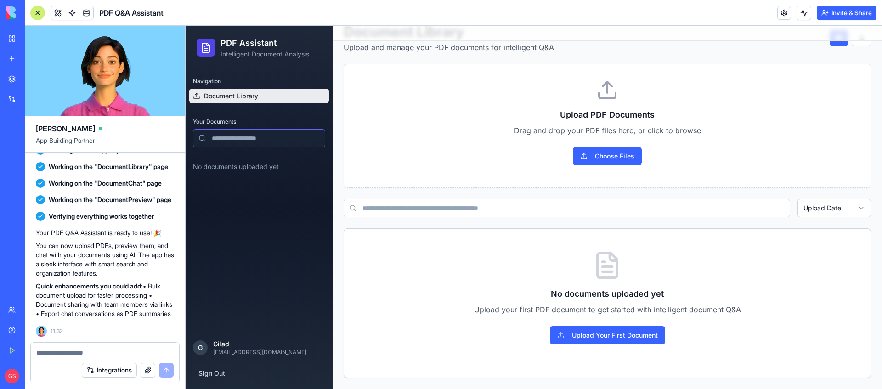
click at [244, 139] on input at bounding box center [259, 138] width 132 height 18
click at [604, 156] on button "Choose Files" at bounding box center [607, 156] width 69 height 18
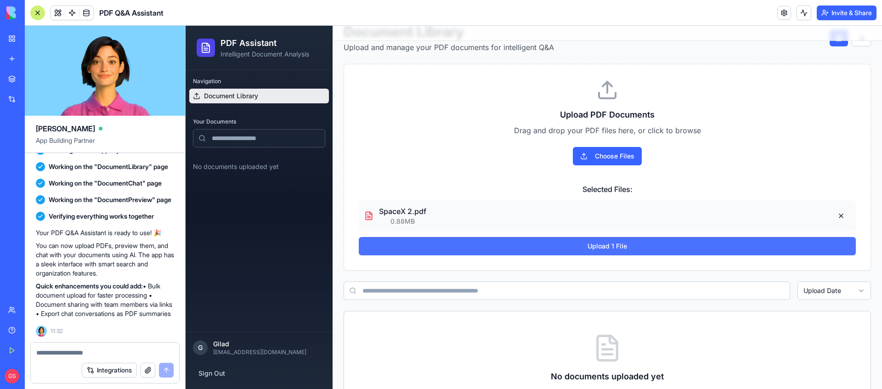
click at [593, 244] on button "Upload 1 File" at bounding box center [607, 246] width 497 height 18
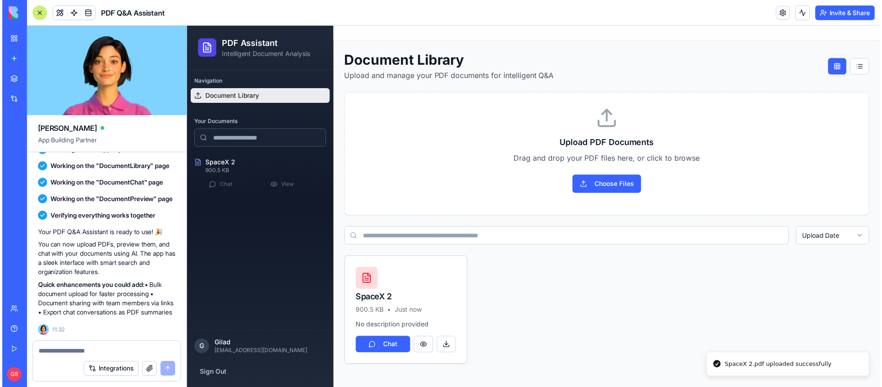
scroll to position [0, 0]
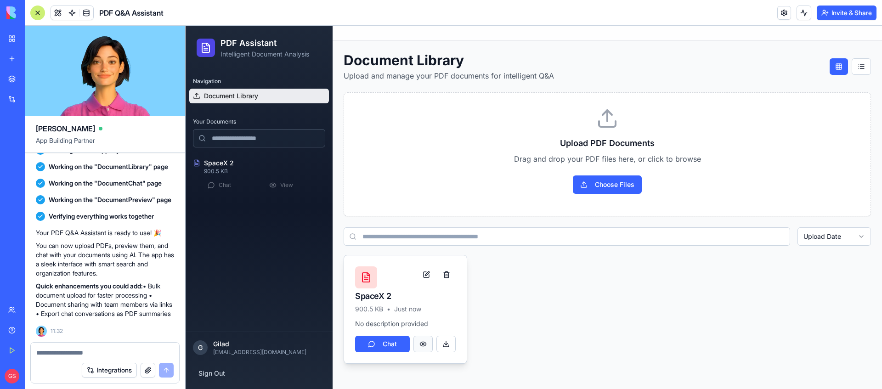
click at [421, 343] on button at bounding box center [422, 344] width 19 height 17
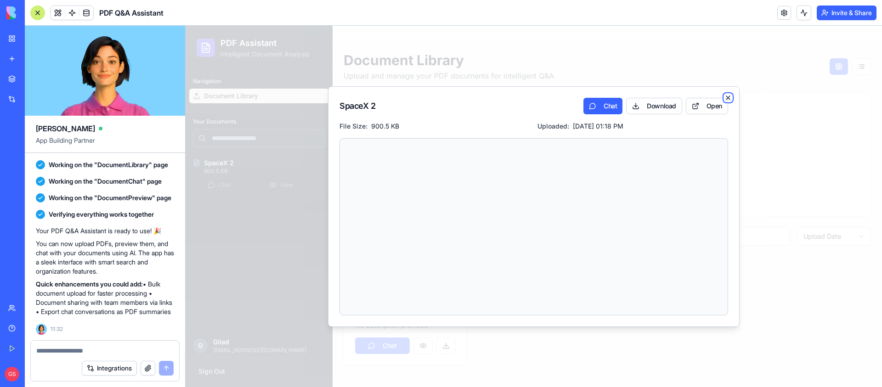
click at [728, 96] on icon "button" at bounding box center [727, 97] width 7 height 7
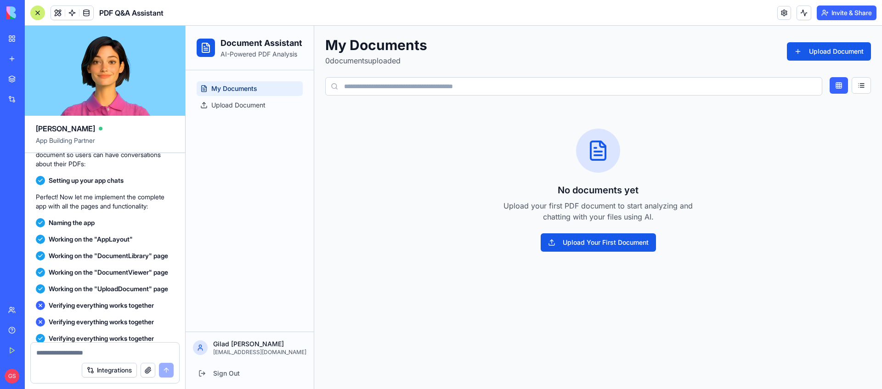
scroll to position [445, 0]
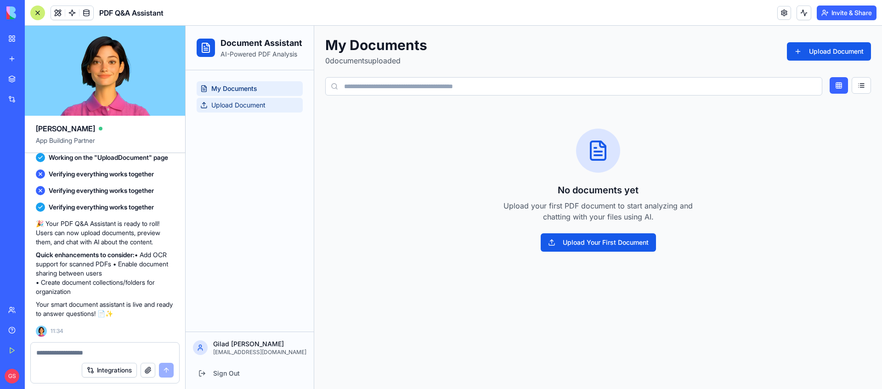
click at [249, 106] on span "Upload Document" at bounding box center [238, 105] width 54 height 9
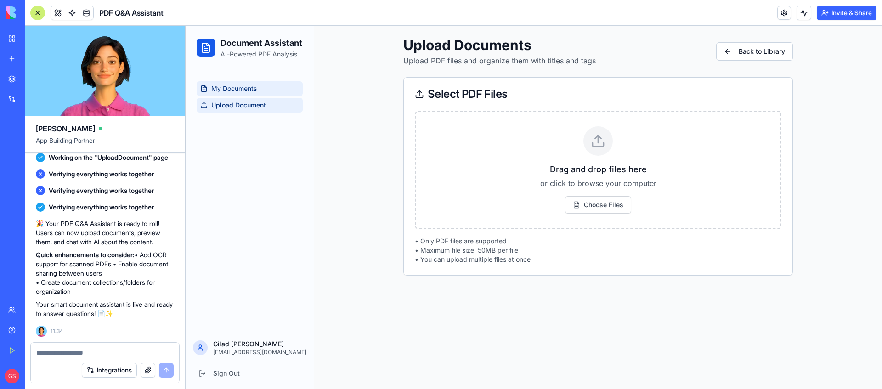
click at [248, 94] on link "My Documents" at bounding box center [250, 88] width 106 height 15
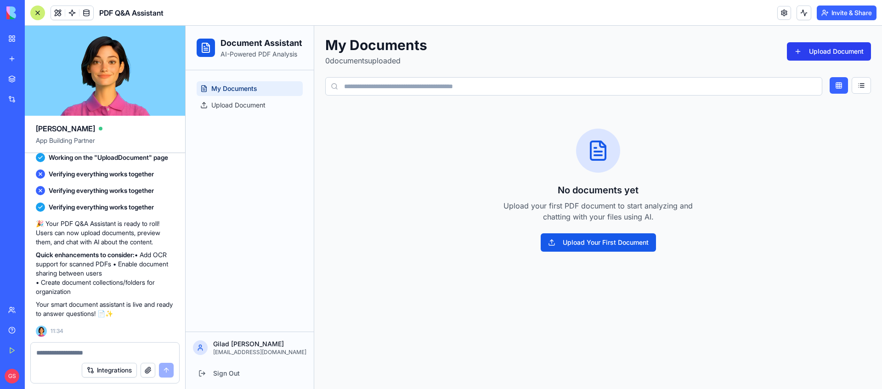
click at [838, 49] on button "Upload Document" at bounding box center [829, 51] width 84 height 18
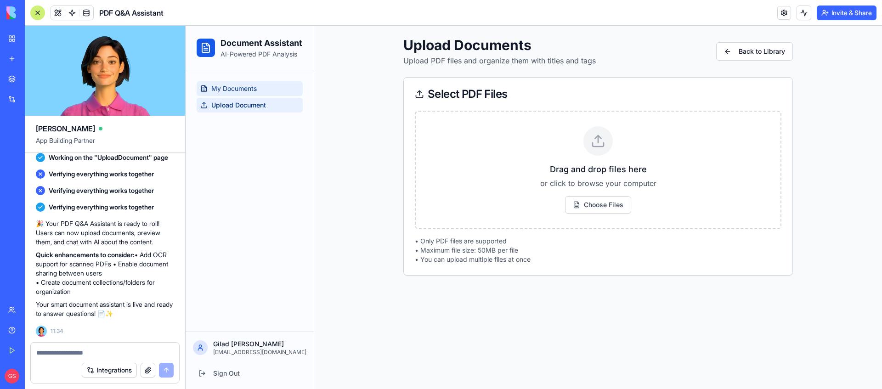
click at [275, 90] on link "My Documents" at bounding box center [250, 88] width 106 height 15
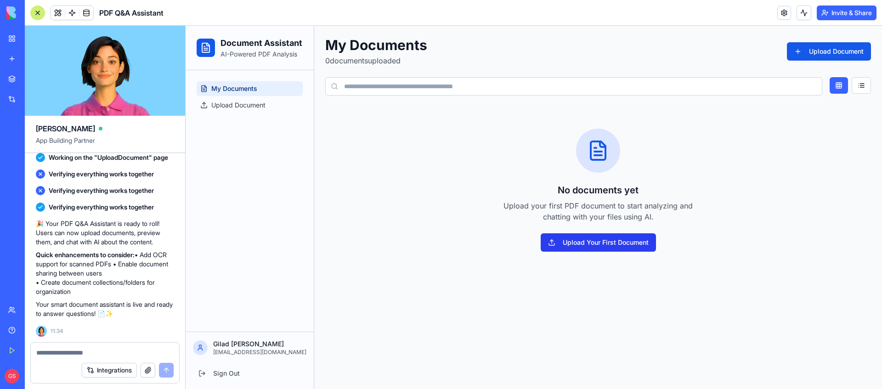
click at [606, 242] on button "Upload Your First Document" at bounding box center [598, 242] width 115 height 18
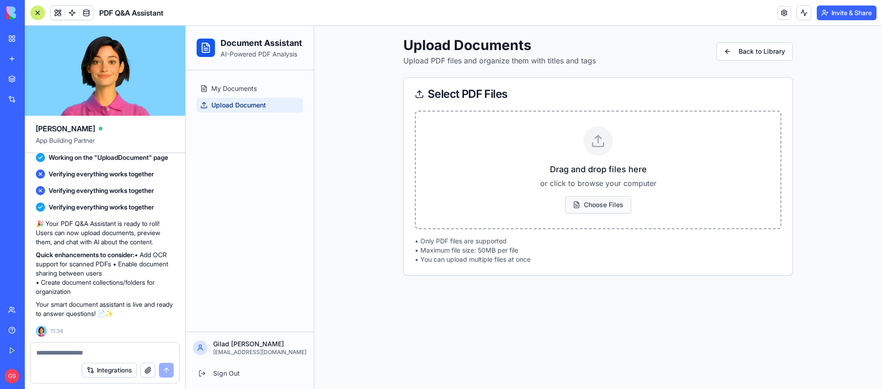
click at [599, 208] on span "Choose Files" at bounding box center [598, 204] width 66 height 17
click at [631, 196] on input "Choose Files" at bounding box center [631, 196] width 0 height 0
click at [247, 88] on span "My Documents" at bounding box center [233, 88] width 45 height 9
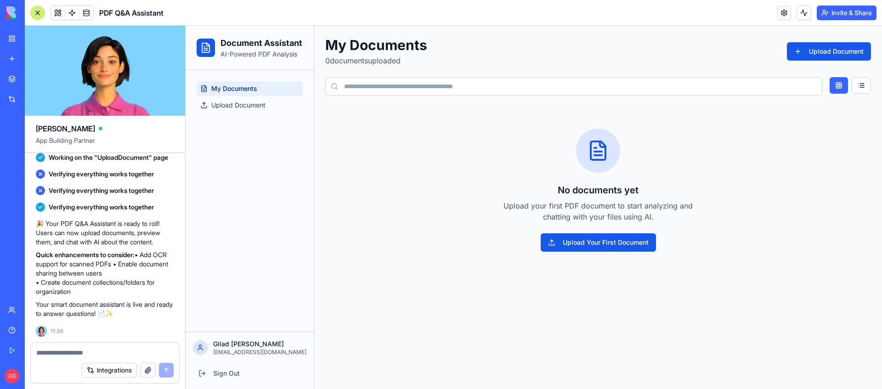
click at [619, 255] on div "No documents yet Upload your first PDF document to start analyzing and chatting…" at bounding box center [598, 190] width 546 height 167
click at [604, 231] on div "No documents yet Upload your first PDF document to start analyzing and chatting…" at bounding box center [598, 190] width 546 height 167
click at [585, 248] on button "Upload Your First Document" at bounding box center [598, 242] width 115 height 18
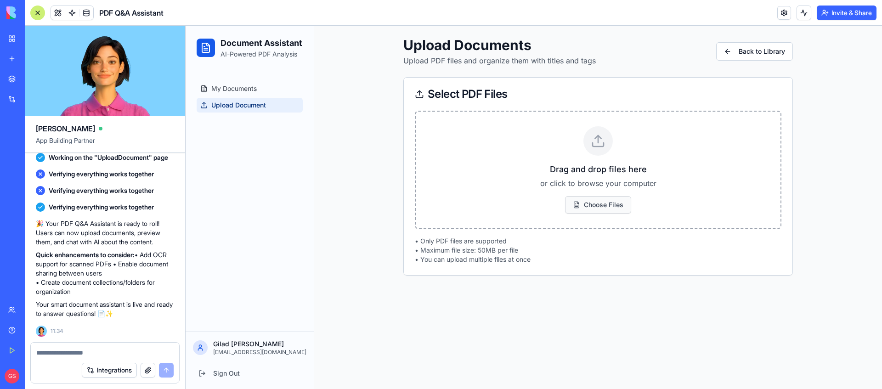
click at [610, 203] on span "Choose Files" at bounding box center [598, 204] width 66 height 17
click at [631, 196] on input "Choose Files" at bounding box center [631, 196] width 0 height 0
type input "**********"
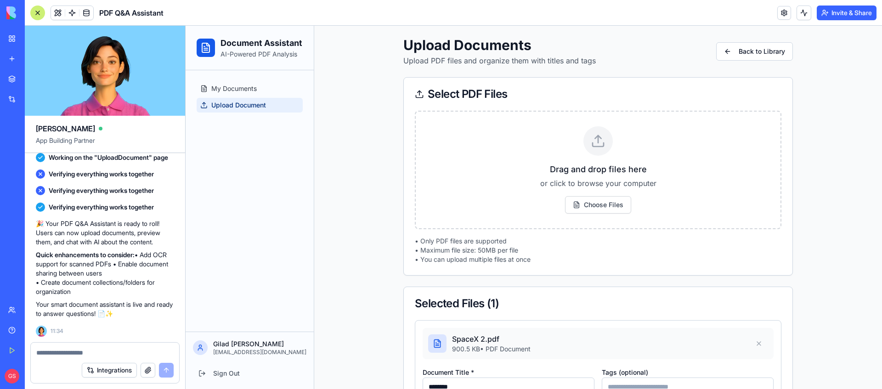
scroll to position [76, 0]
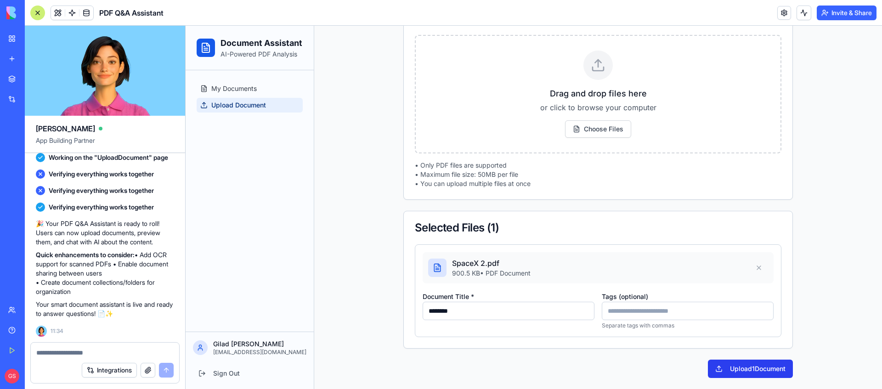
click at [763, 367] on button "Upload 1 Document" at bounding box center [750, 369] width 85 height 18
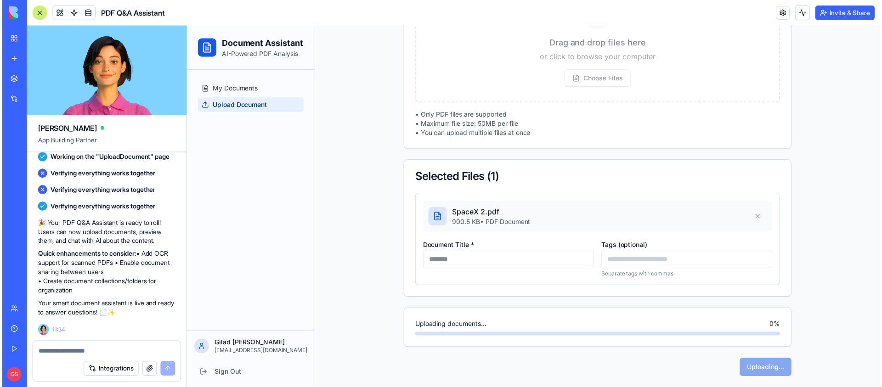
scroll to position [0, 0]
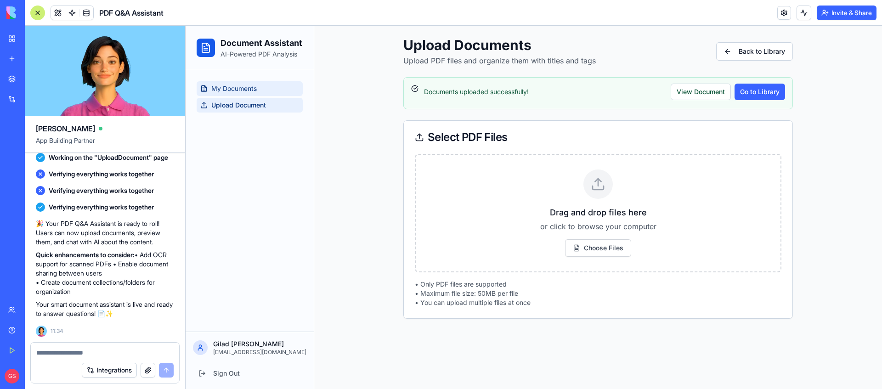
click at [237, 85] on span "My Documents" at bounding box center [233, 88] width 45 height 9
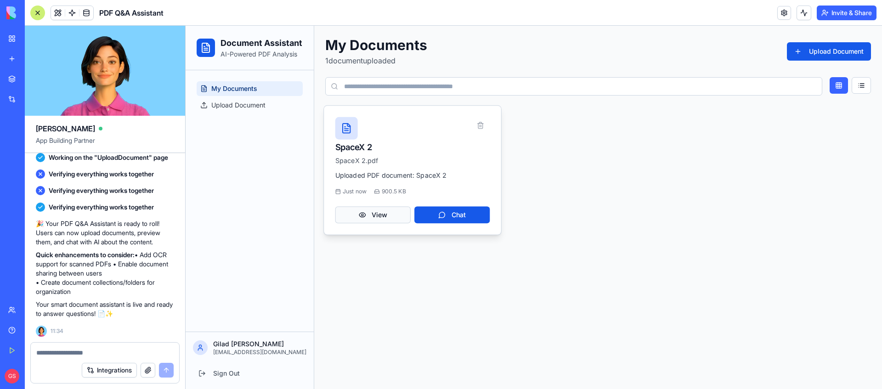
click at [371, 215] on button "View" at bounding box center [372, 214] width 75 height 17
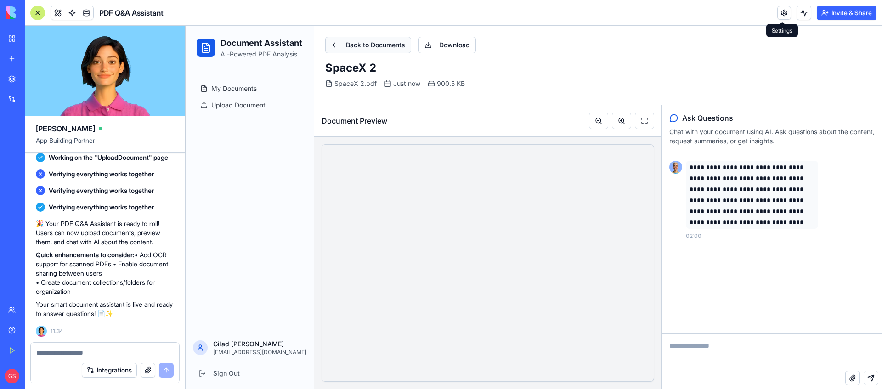
click at [350, 45] on button "Back to Documents" at bounding box center [368, 45] width 86 height 17
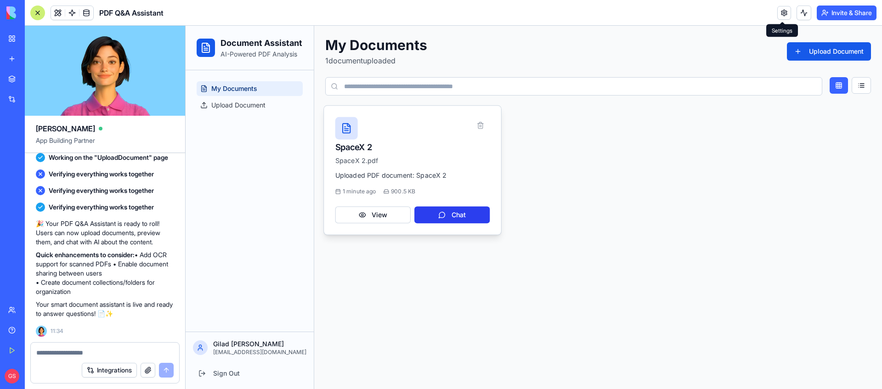
click at [453, 214] on button "Chat" at bounding box center [451, 214] width 75 height 17
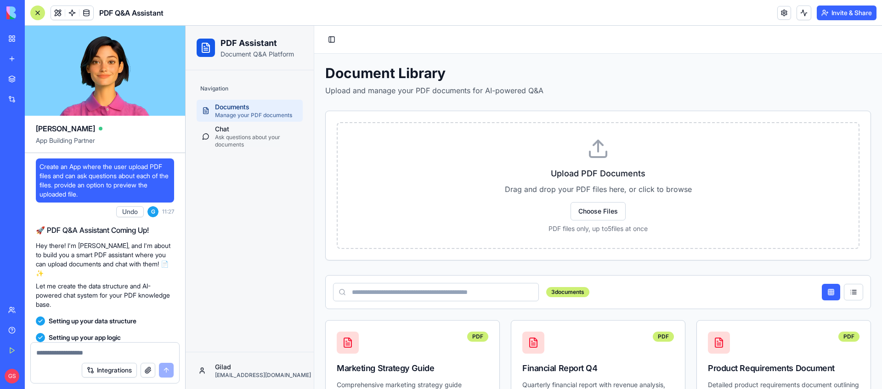
scroll to position [118, 0]
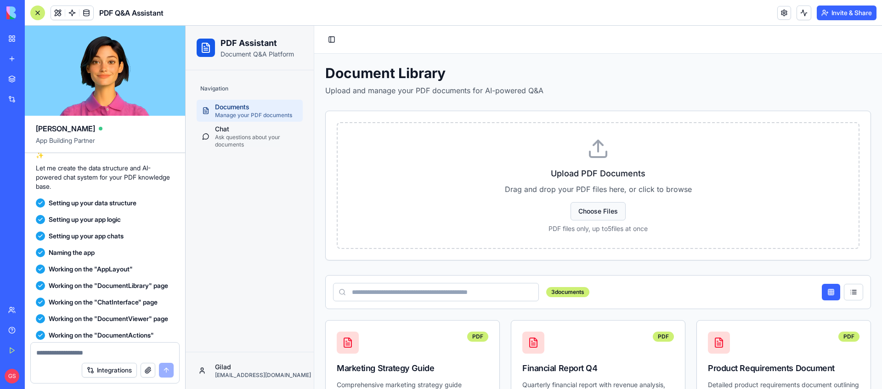
click at [583, 214] on button "Choose Files" at bounding box center [597, 211] width 55 height 18
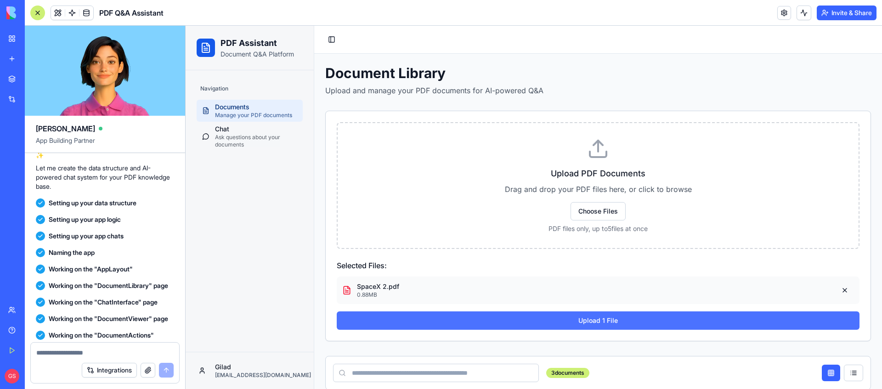
click at [608, 317] on button "Upload 1 File" at bounding box center [598, 320] width 523 height 18
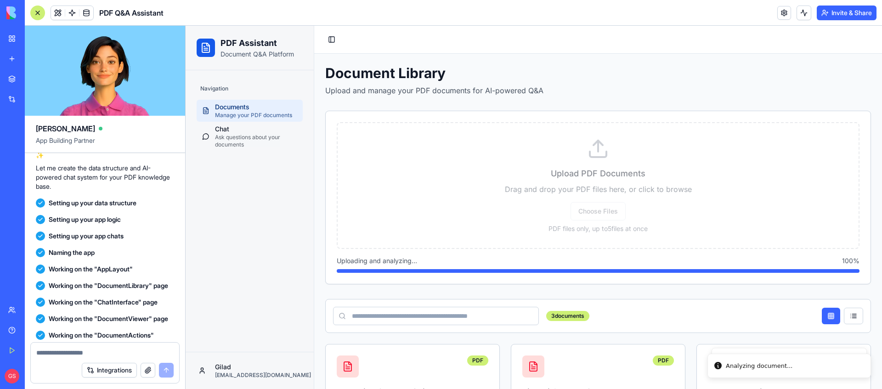
click at [241, 102] on link "Documents Manage your PDF documents" at bounding box center [250, 111] width 106 height 22
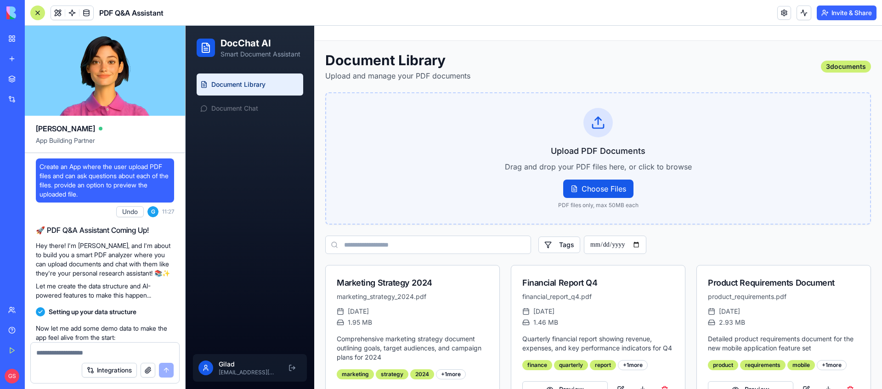
scroll to position [358, 0]
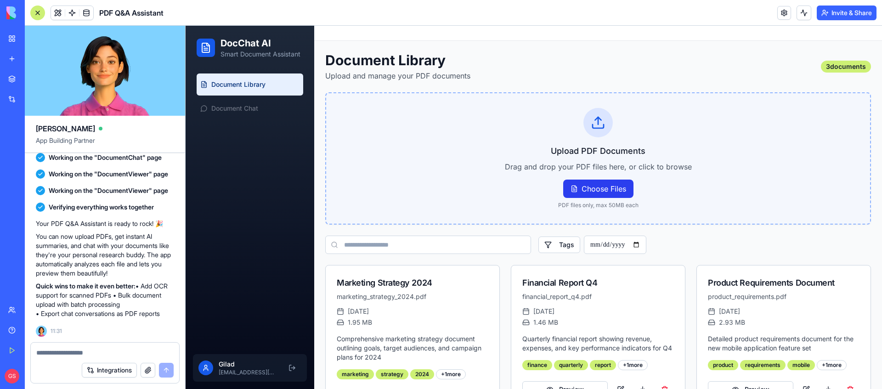
click at [592, 190] on label "Choose Files" at bounding box center [598, 189] width 70 height 18
click at [186, 26] on input "Choose Files" at bounding box center [186, 26] width 0 height 0
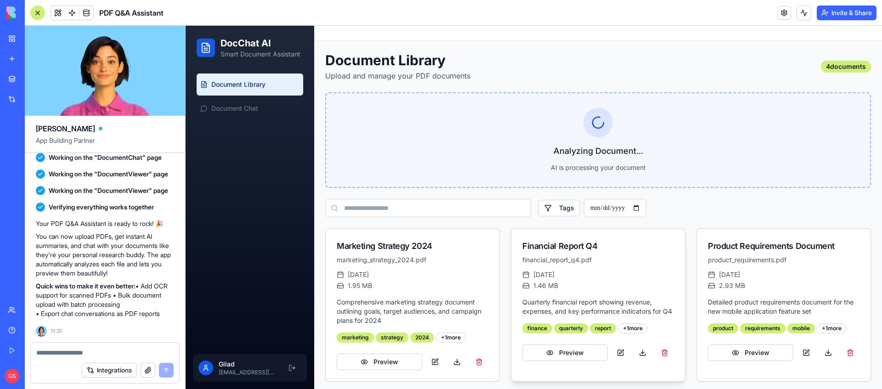
scroll to position [168, 0]
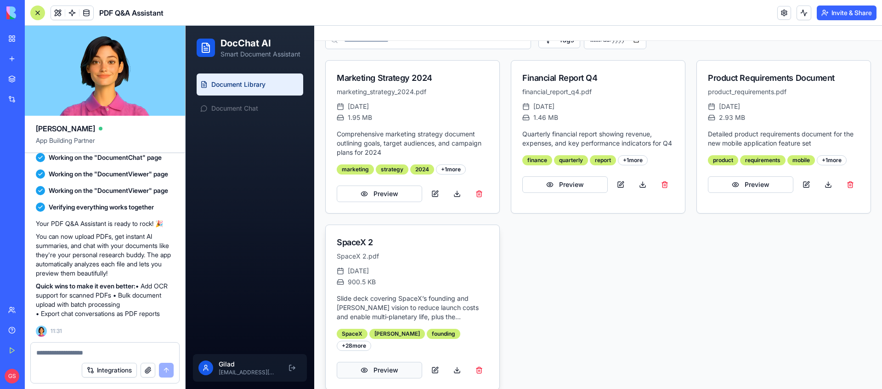
click at [383, 362] on button "Preview" at bounding box center [379, 370] width 85 height 17
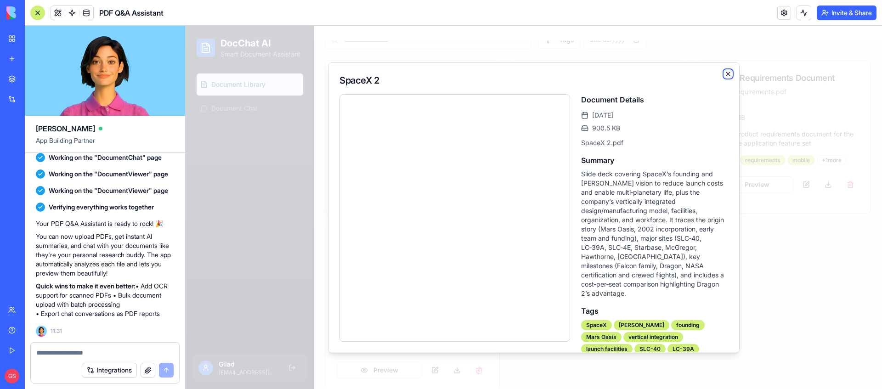
click at [729, 75] on icon "button" at bounding box center [727, 73] width 7 height 7
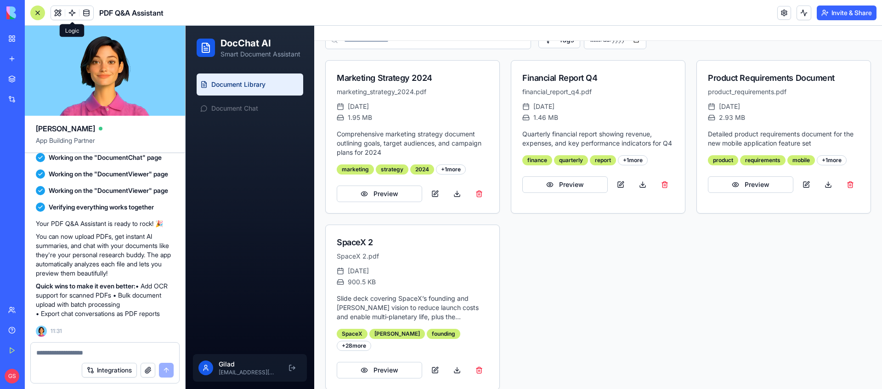
click at [60, 9] on span at bounding box center [72, 13] width 26 height 26
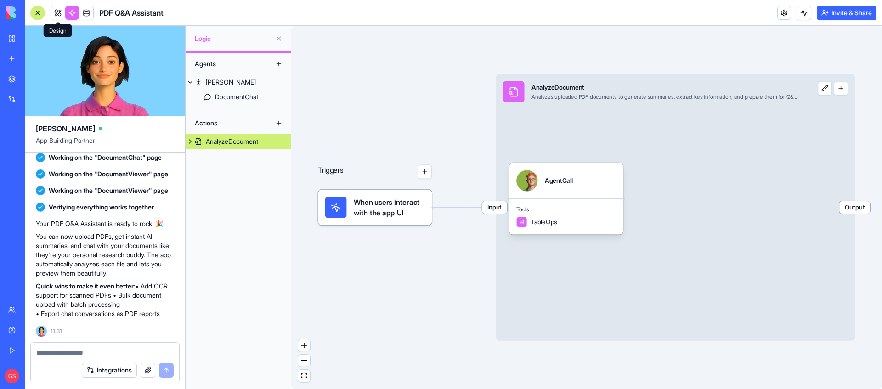
click at [55, 13] on link at bounding box center [58, 13] width 14 height 14
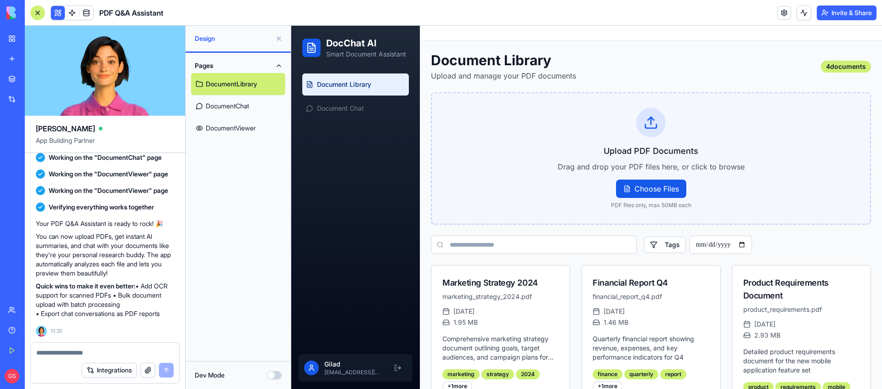
click at [272, 372] on button "Dev Mode" at bounding box center [274, 375] width 15 height 8
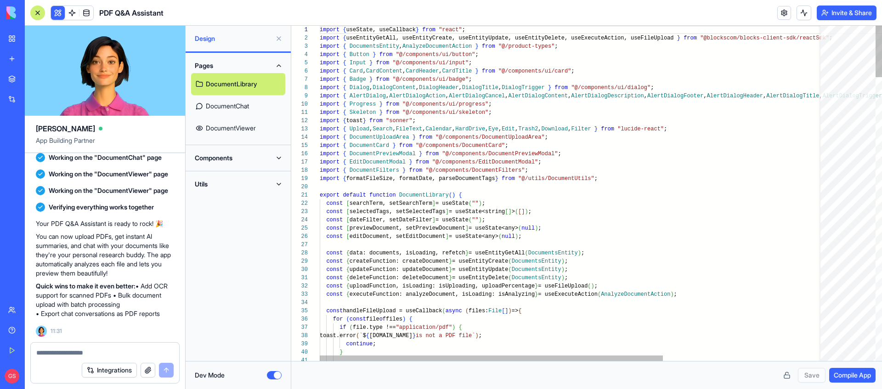
scroll to position [50, 0]
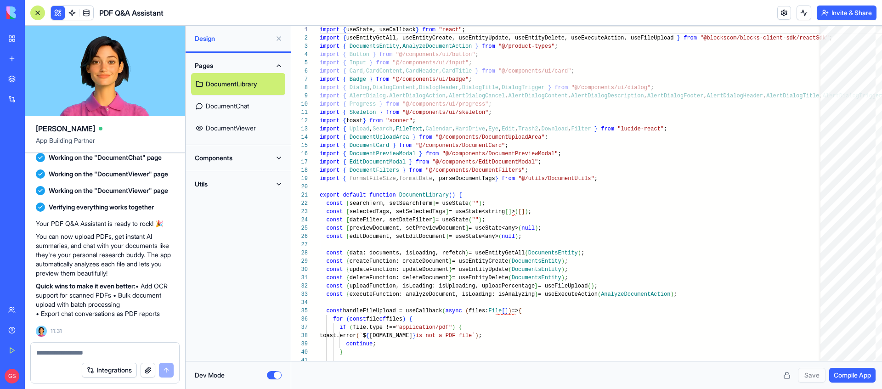
click at [268, 165] on div "Components" at bounding box center [238, 158] width 105 height 26
click at [281, 161] on button "Components" at bounding box center [238, 158] width 94 height 15
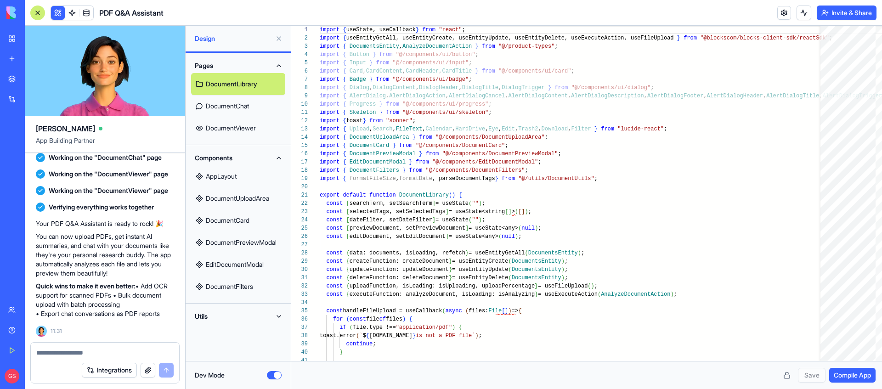
click at [247, 241] on link "DocumentPreviewModal" at bounding box center [238, 242] width 94 height 22
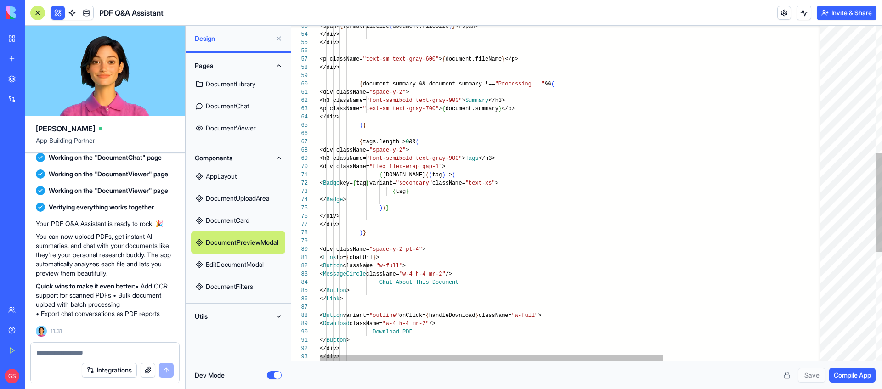
scroll to position [58, 6]
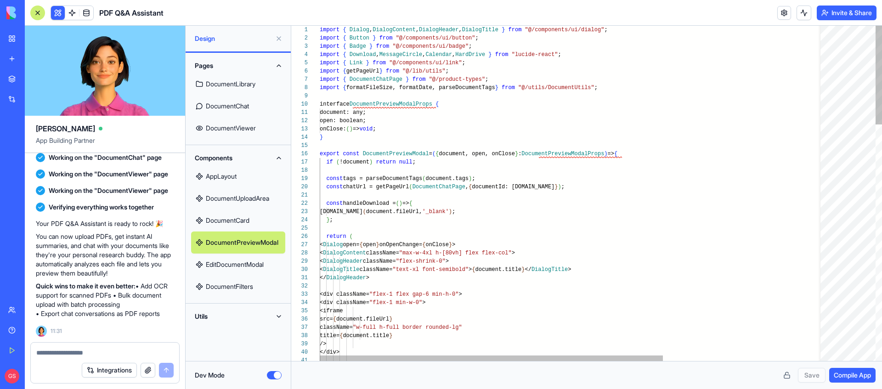
type textarea "**********"
type textarea "*"
type textarea "**********"
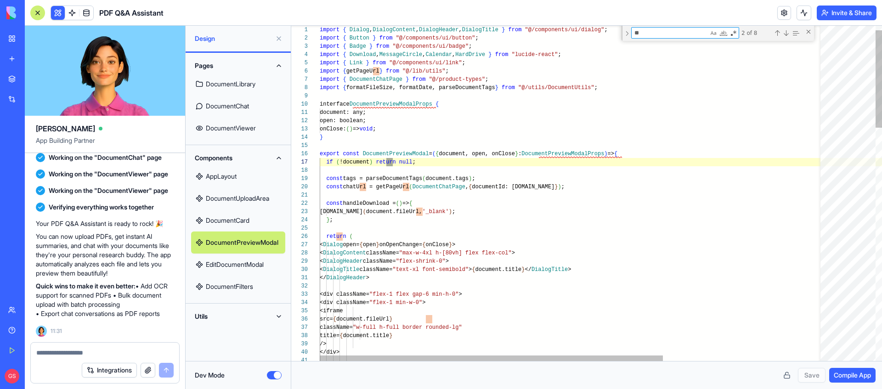
type textarea "***"
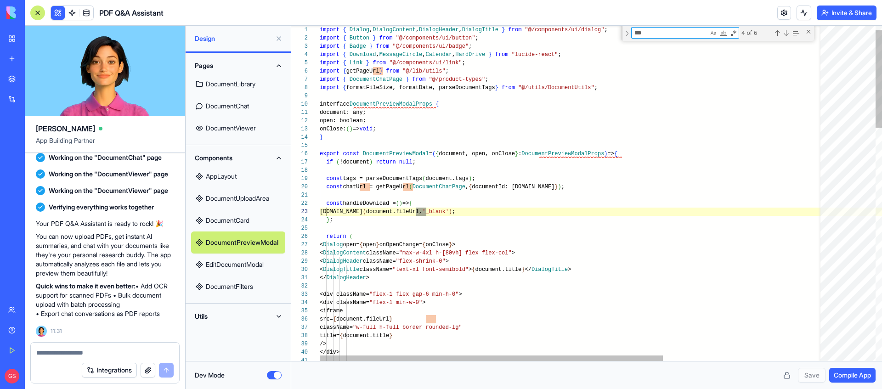
scroll to position [83, 106]
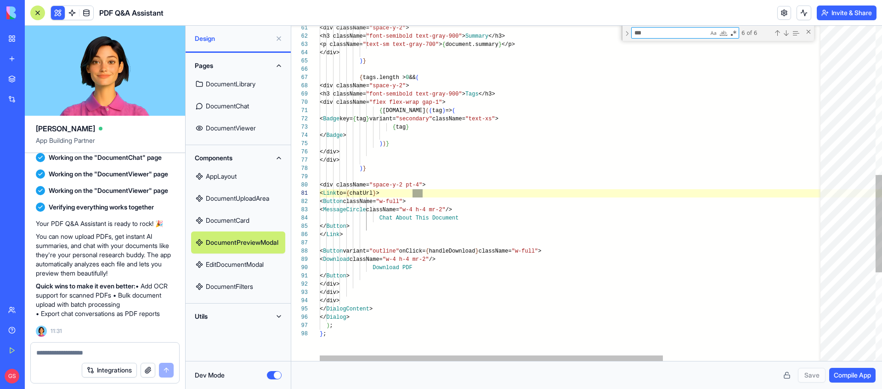
type textarea "**********"
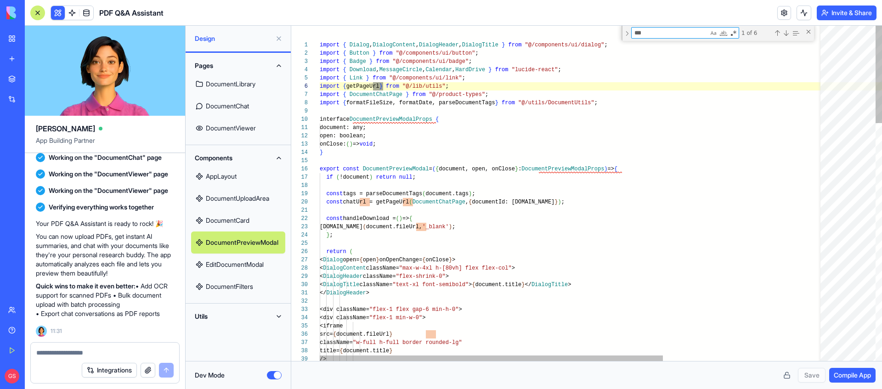
type textarea "***"
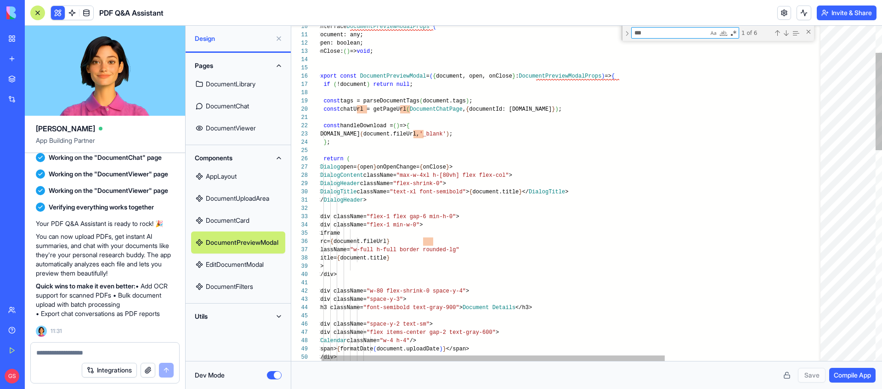
type textarea "**********"
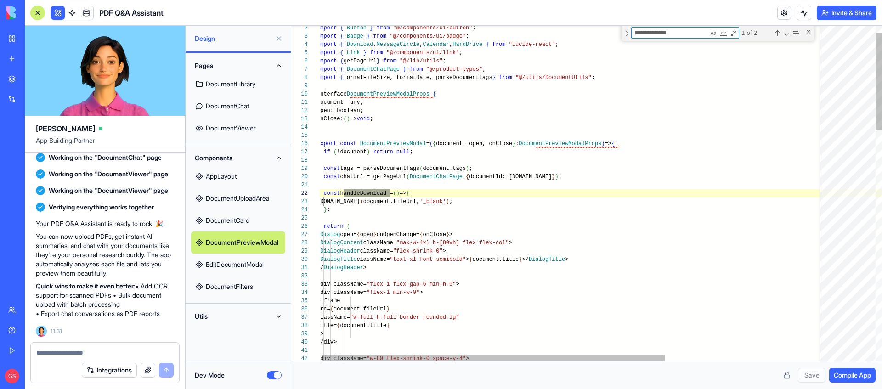
scroll to position [83, 73]
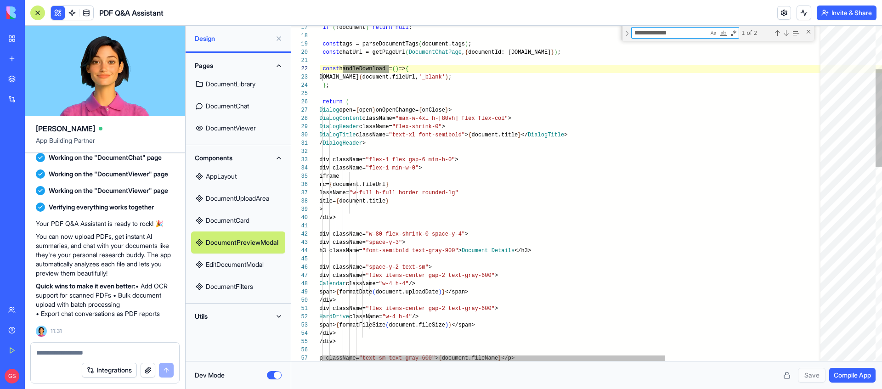
type textarea "**********"
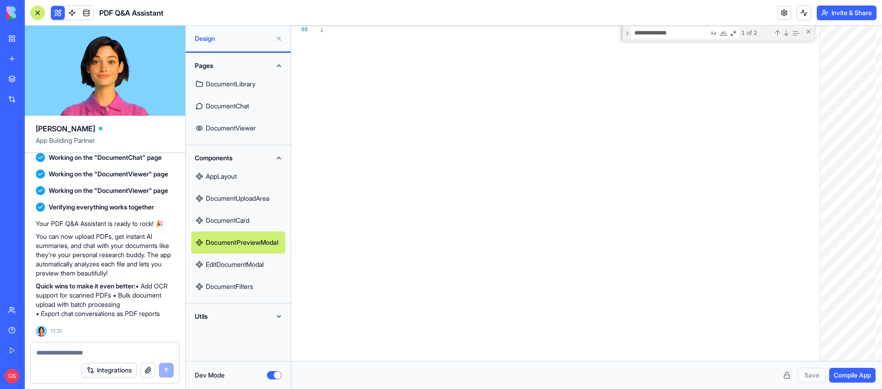
click at [54, 11] on button at bounding box center [58, 13] width 14 height 14
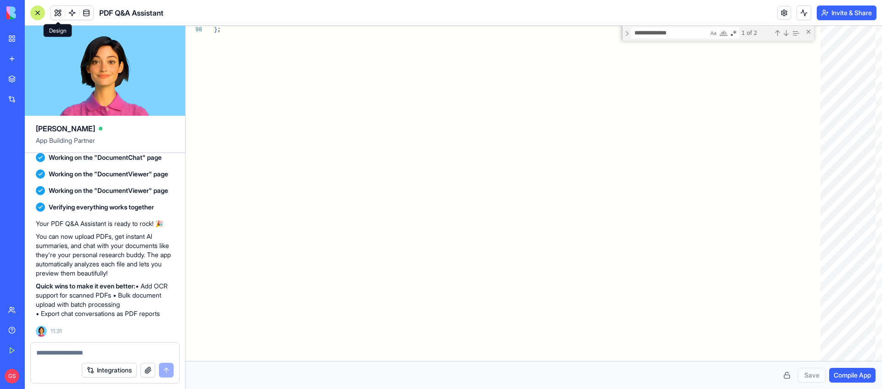
click at [58, 12] on button at bounding box center [58, 13] width 14 height 14
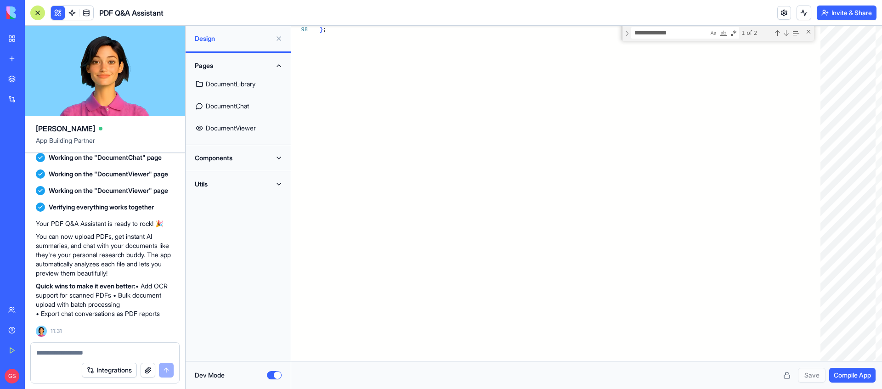
click at [270, 373] on button "Dev Mode" at bounding box center [274, 375] width 15 height 8
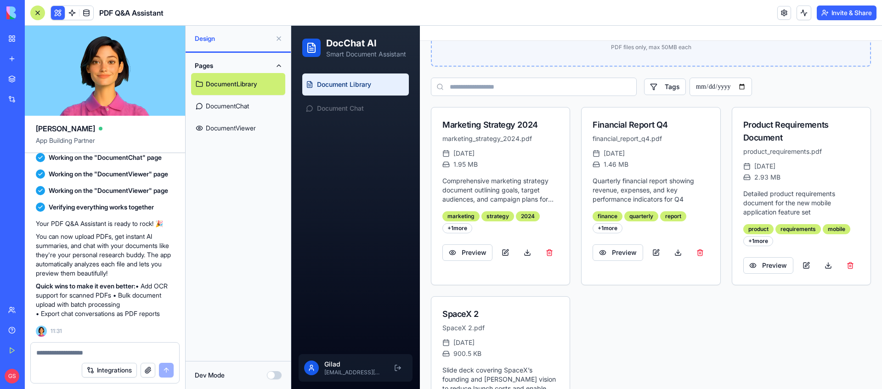
scroll to position [242, 0]
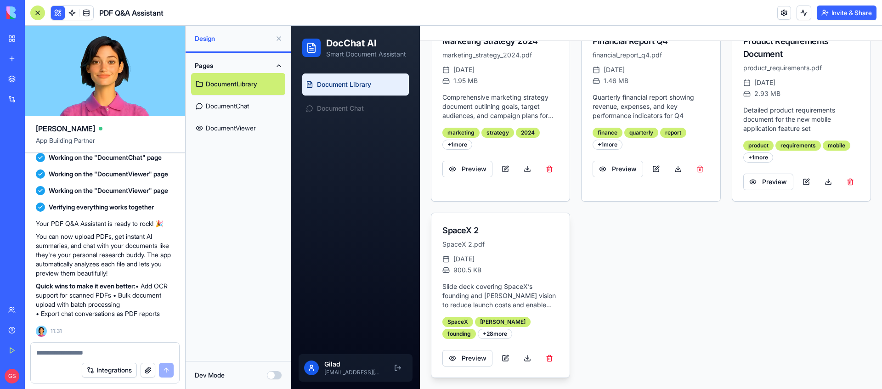
click at [468, 255] on span "Sep 3, 2025" at bounding box center [463, 258] width 21 height 9
click at [357, 113] on link "Document Chat" at bounding box center [355, 108] width 107 height 22
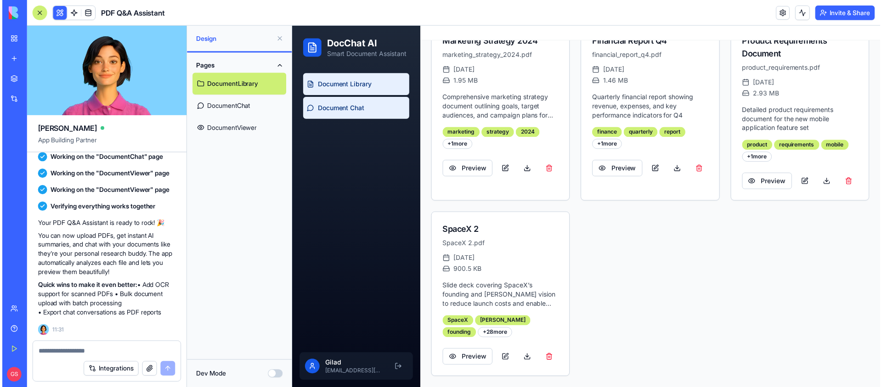
scroll to position [0, 0]
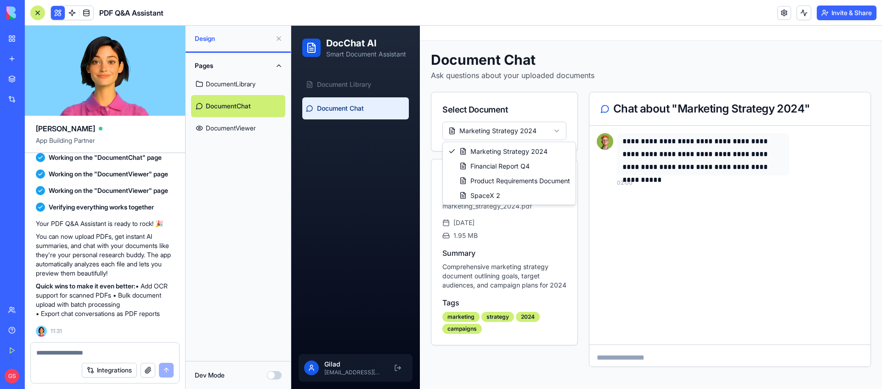
click at [559, 128] on html "**********" at bounding box center [586, 206] width 591 height 363
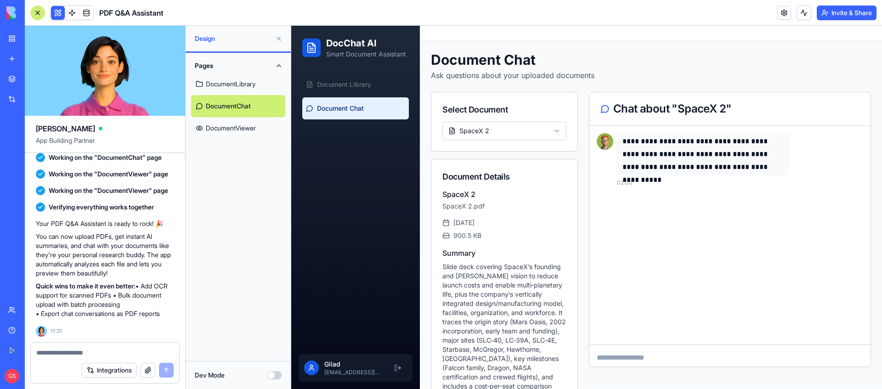
click at [649, 361] on textarea at bounding box center [729, 363] width 281 height 37
type textarea "*"
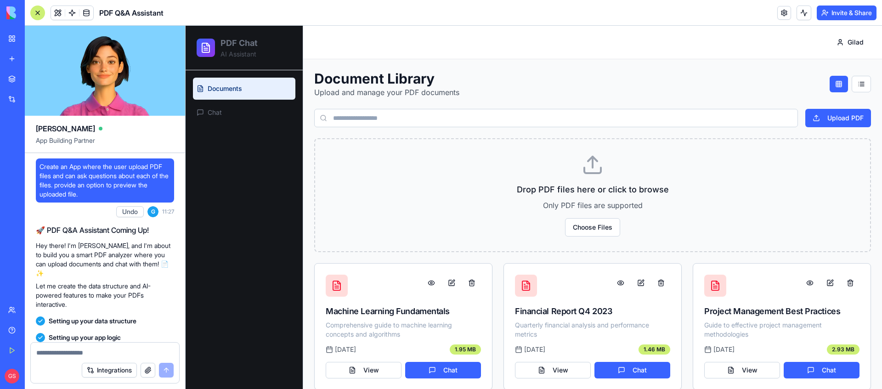
scroll to position [199, 0]
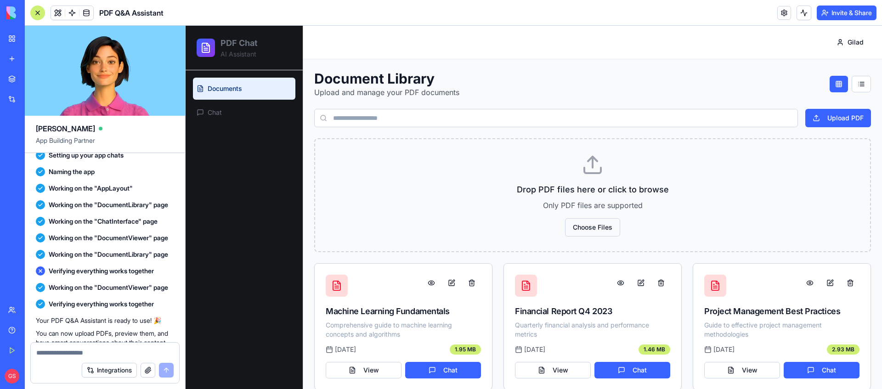
click at [589, 228] on button "Choose Files" at bounding box center [592, 227] width 55 height 18
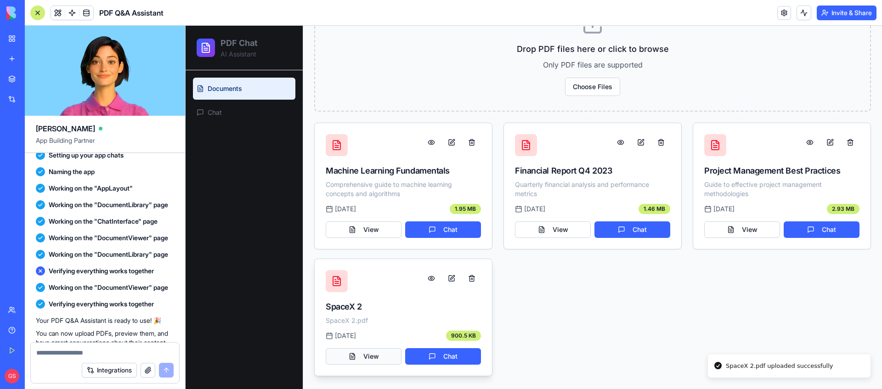
click at [372, 358] on button "View" at bounding box center [364, 356] width 76 height 17
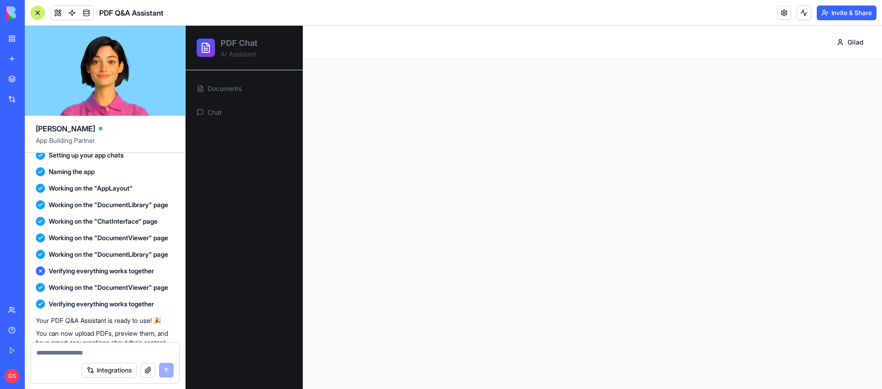
scroll to position [0, 0]
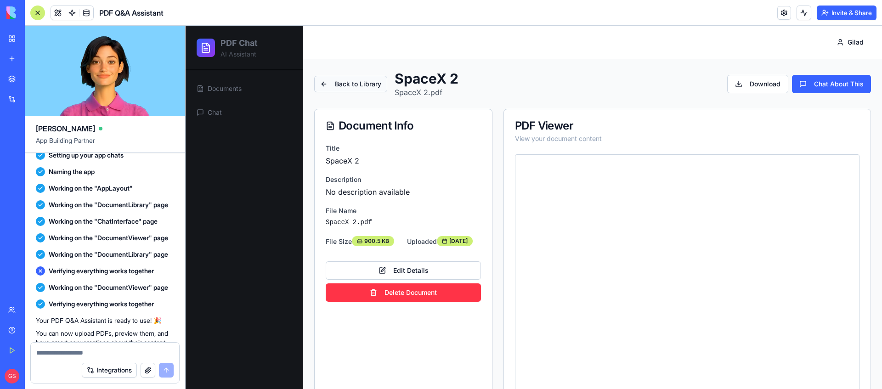
click at [342, 90] on button "Back to Library" at bounding box center [350, 84] width 73 height 17
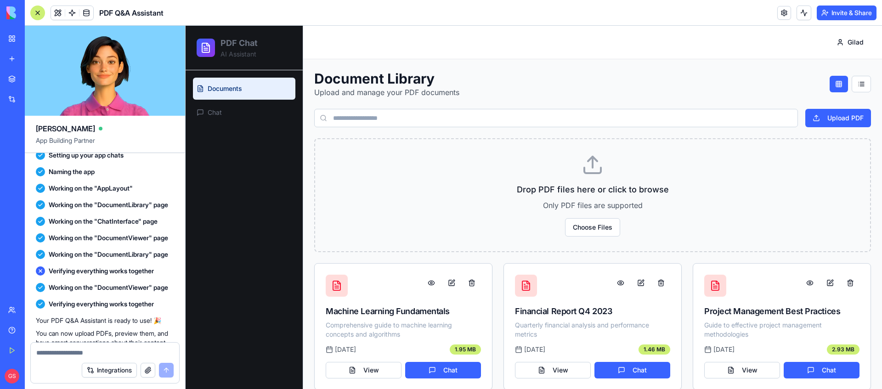
scroll to position [141, 0]
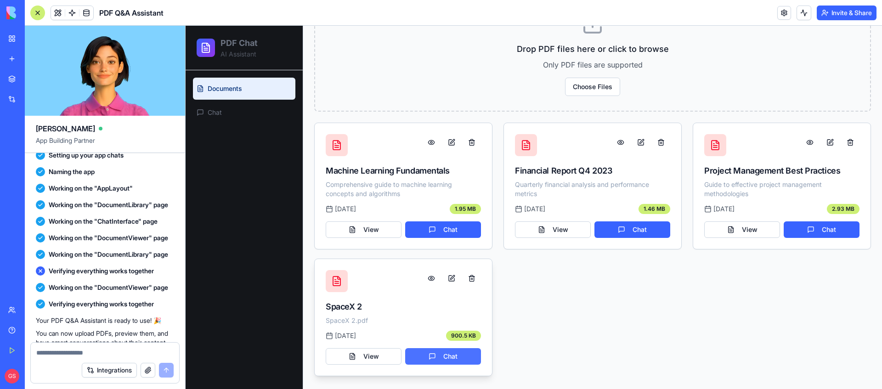
click at [452, 359] on button "Chat" at bounding box center [443, 356] width 76 height 17
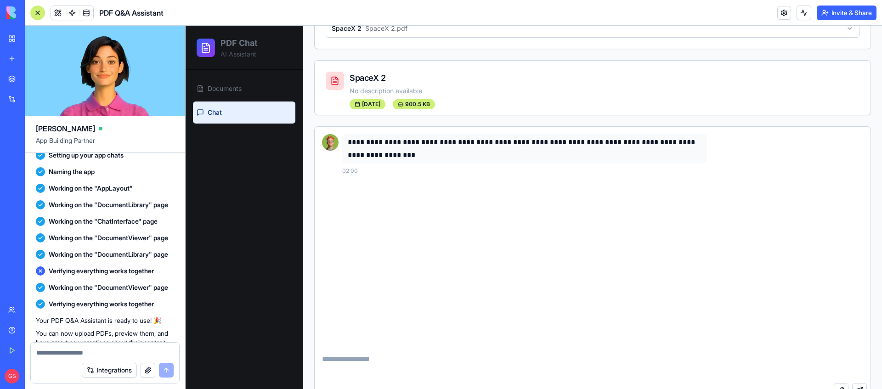
click at [389, 359] on textarea at bounding box center [593, 364] width 556 height 37
type textarea "*"
type textarea "**********"
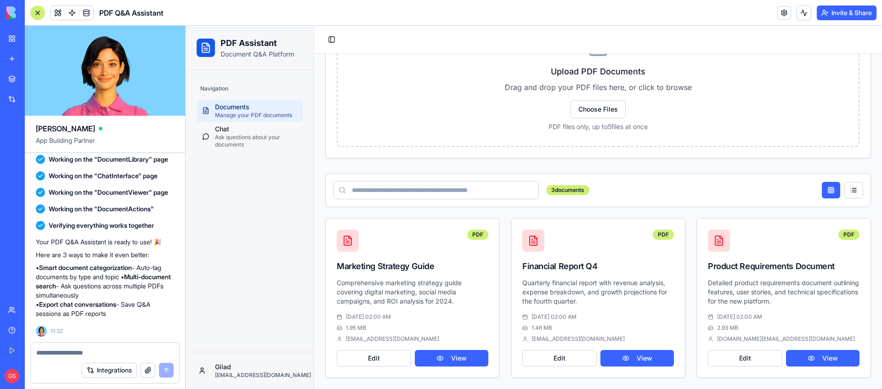
scroll to position [18, 0]
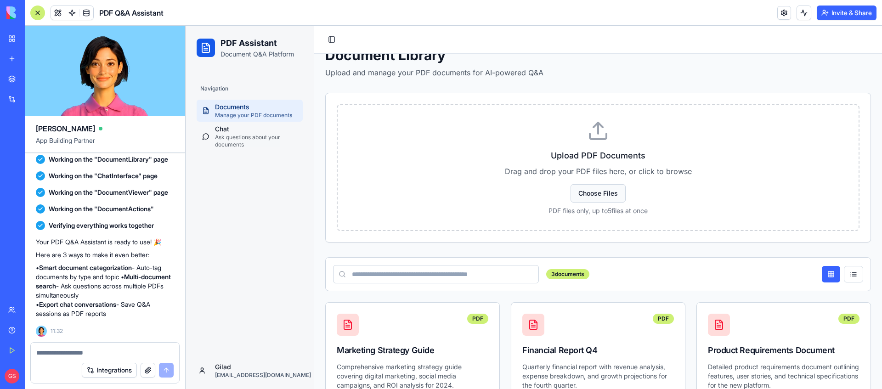
click at [583, 193] on button "Choose Files" at bounding box center [597, 193] width 55 height 18
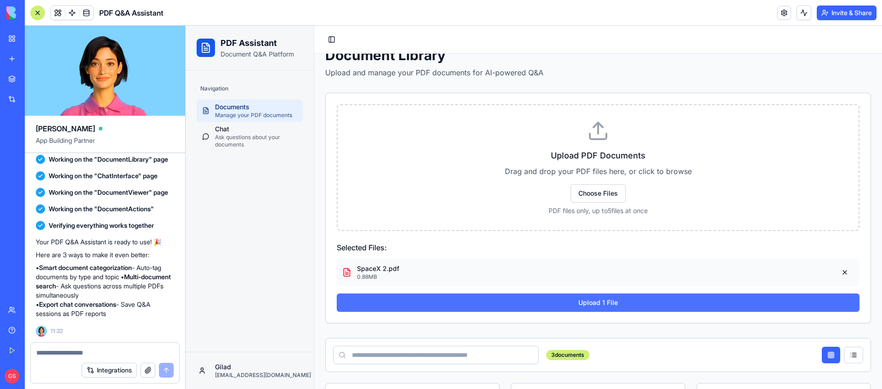
click at [612, 302] on button "Upload 1 File" at bounding box center [598, 302] width 523 height 18
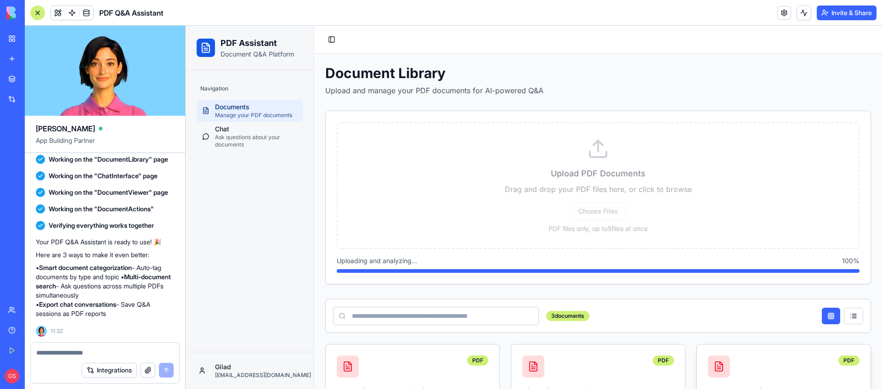
scroll to position [126, 0]
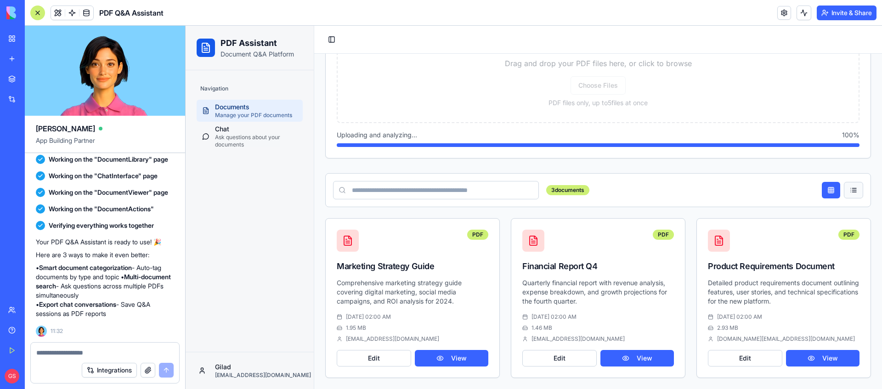
click at [851, 189] on button at bounding box center [853, 190] width 19 height 17
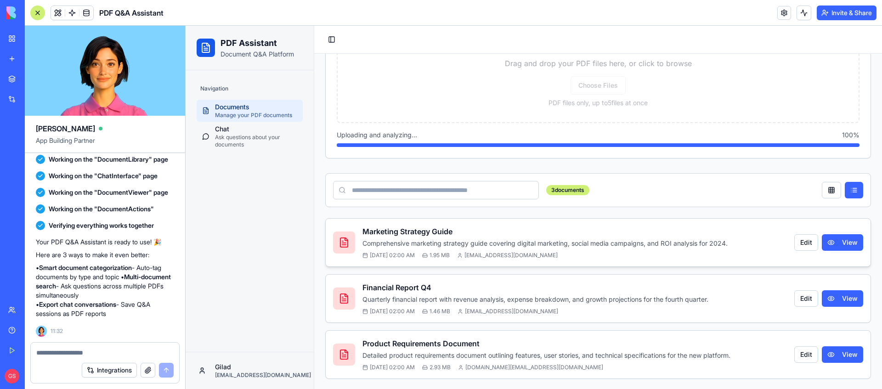
scroll to position [127, 0]
click at [69, 14] on link at bounding box center [72, 13] width 14 height 14
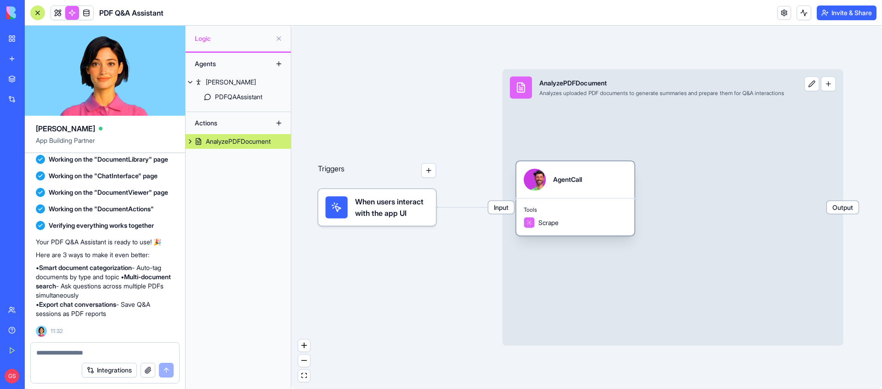
click at [579, 176] on div "AgentCall" at bounding box center [567, 179] width 29 height 9
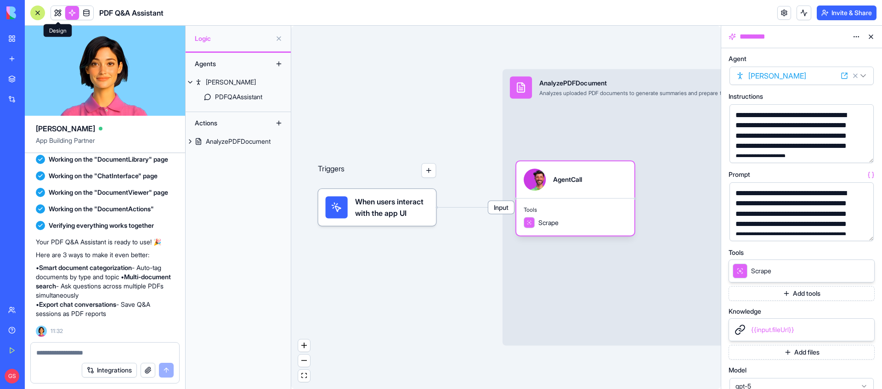
click at [61, 7] on link at bounding box center [58, 13] width 14 height 14
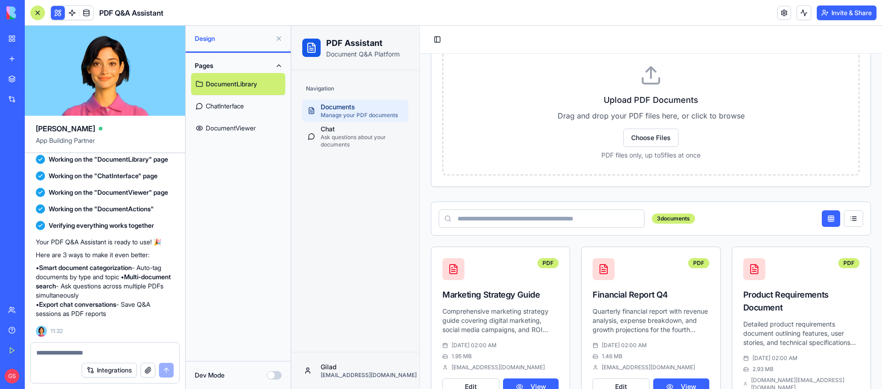
scroll to position [115, 0]
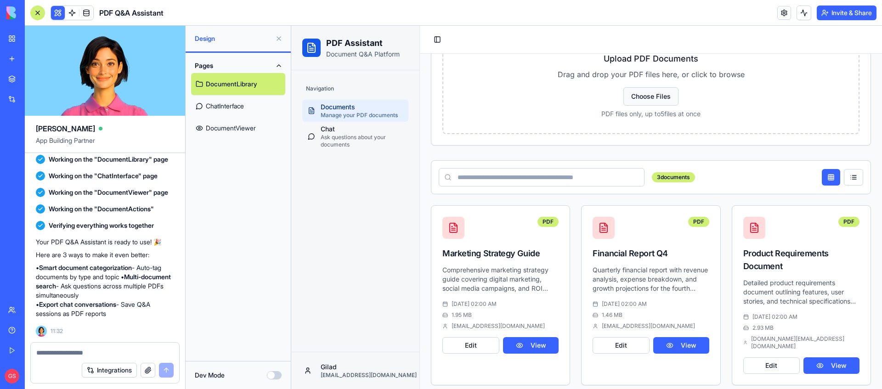
click at [655, 93] on button "Choose Files" at bounding box center [650, 96] width 55 height 18
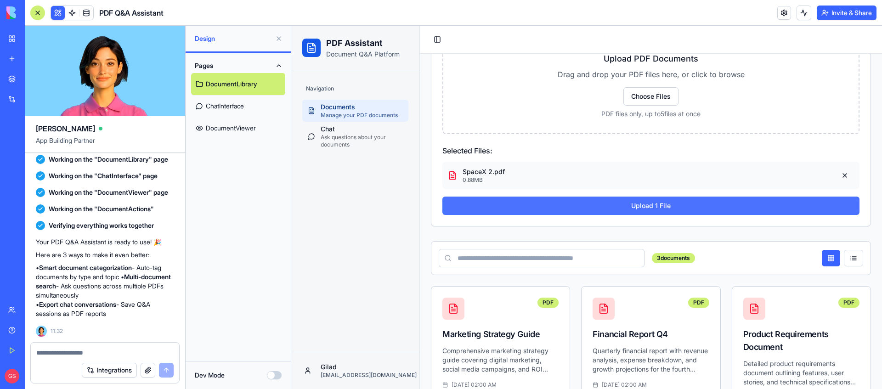
click at [664, 206] on button "Upload 1 File" at bounding box center [650, 206] width 417 height 18
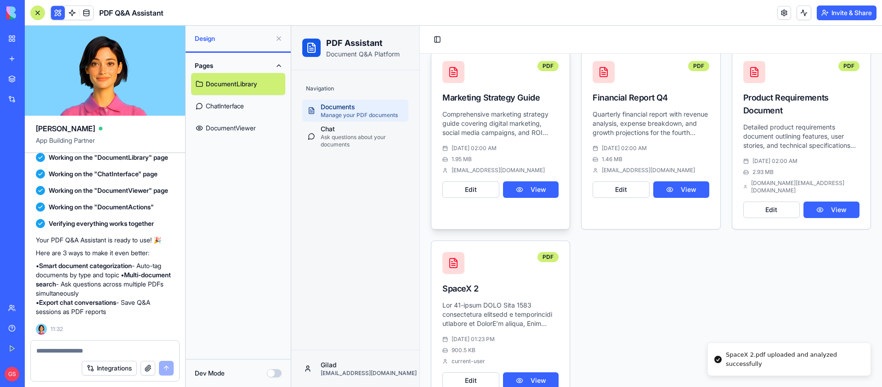
scroll to position [288, 0]
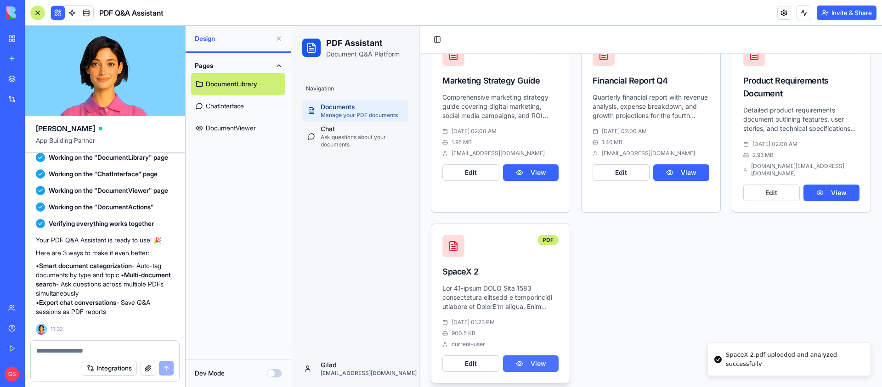
click at [549, 356] on button "View" at bounding box center [531, 363] width 56 height 17
click at [476, 284] on p at bounding box center [500, 298] width 116 height 28
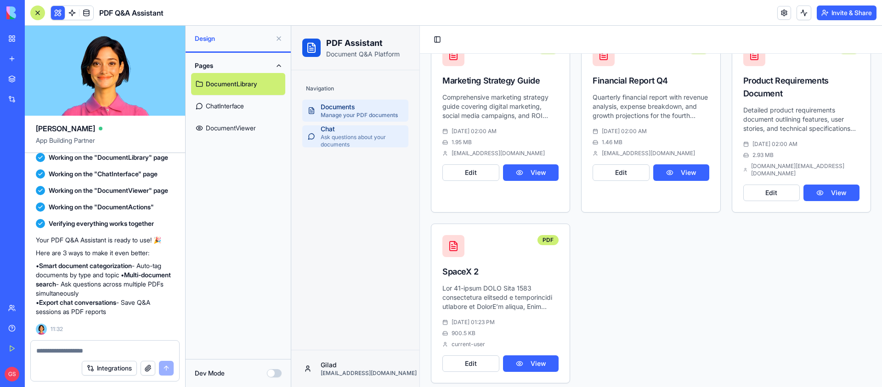
click at [334, 133] on div "Chat" at bounding box center [362, 128] width 82 height 9
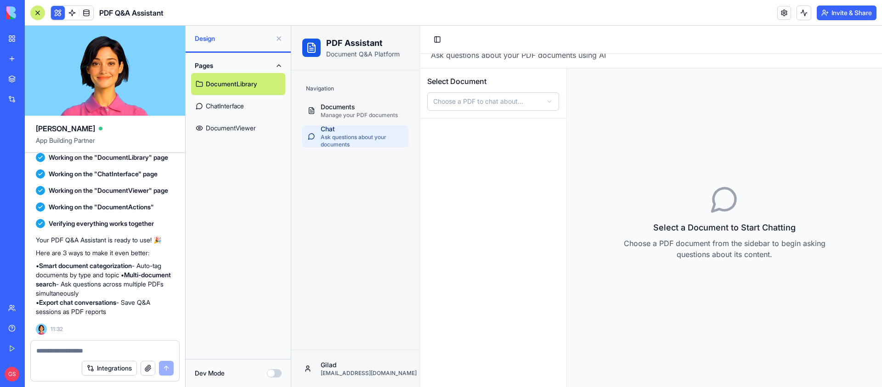
scroll to position [28, 0]
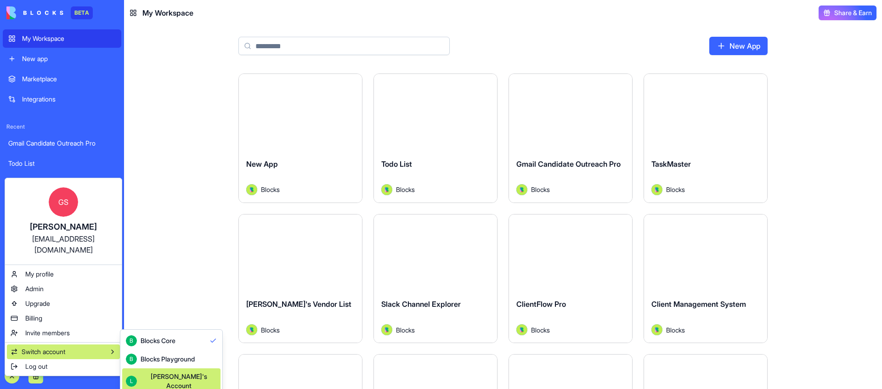
click at [170, 374] on div "[PERSON_NAME]'s Account" at bounding box center [179, 381] width 76 height 18
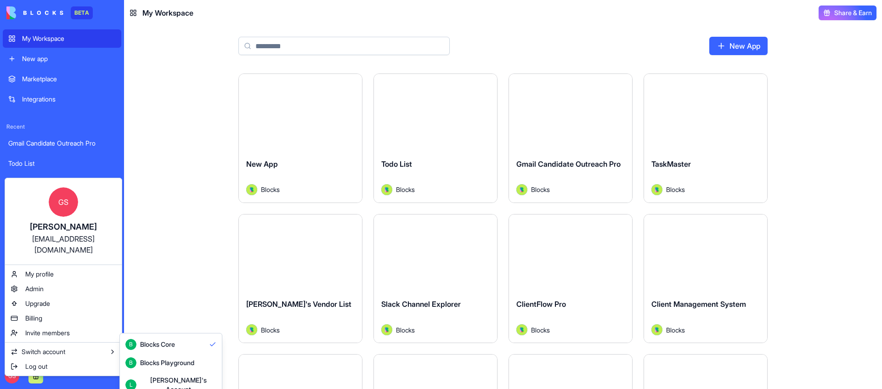
scroll to position [24, 0]
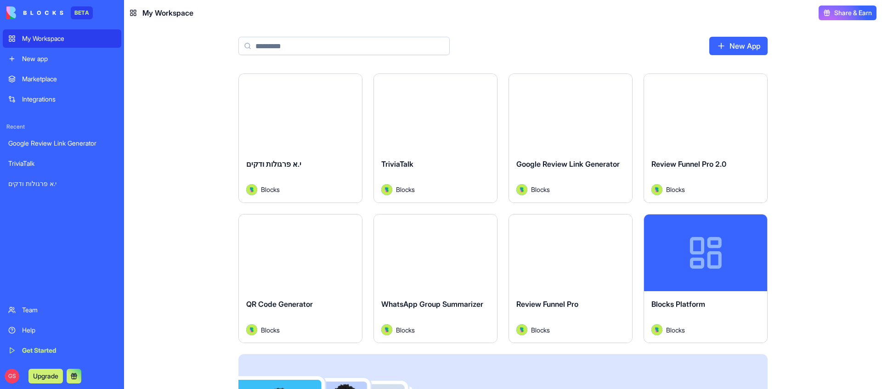
click at [568, 250] on button "Launch" at bounding box center [570, 252] width 69 height 18
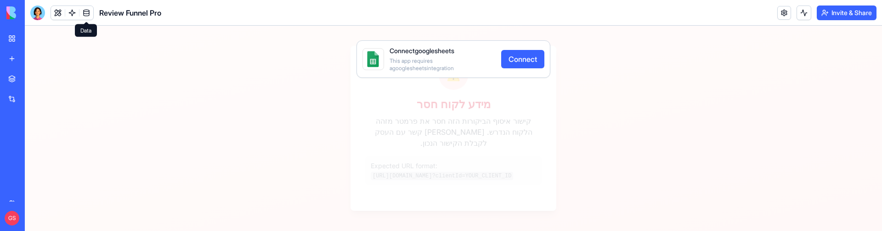
click at [88, 11] on link at bounding box center [86, 13] width 14 height 14
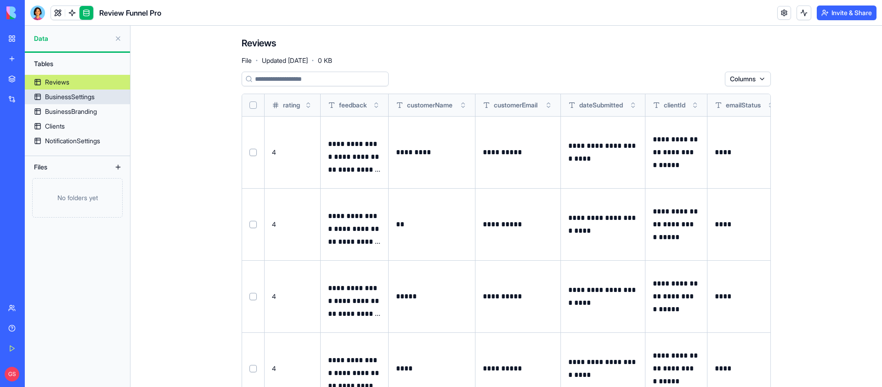
click at [79, 96] on div "BusinessSettings" at bounding box center [70, 96] width 50 height 9
click at [195, 103] on main "**********" at bounding box center [505, 206] width 751 height 361
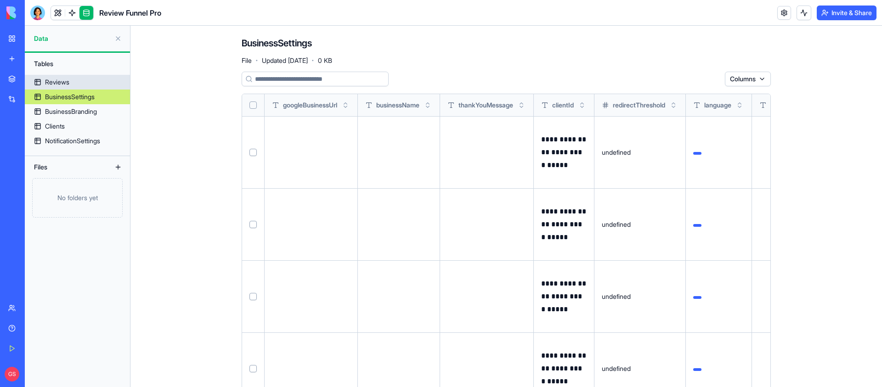
click at [93, 86] on link "Reviews" at bounding box center [77, 82] width 105 height 15
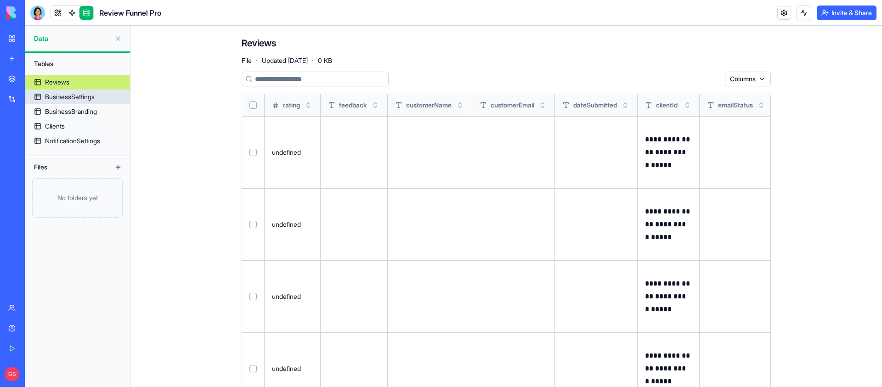
click at [76, 98] on div "BusinessSettings" at bounding box center [70, 96] width 50 height 9
